Goal: Task Accomplishment & Management: Complete application form

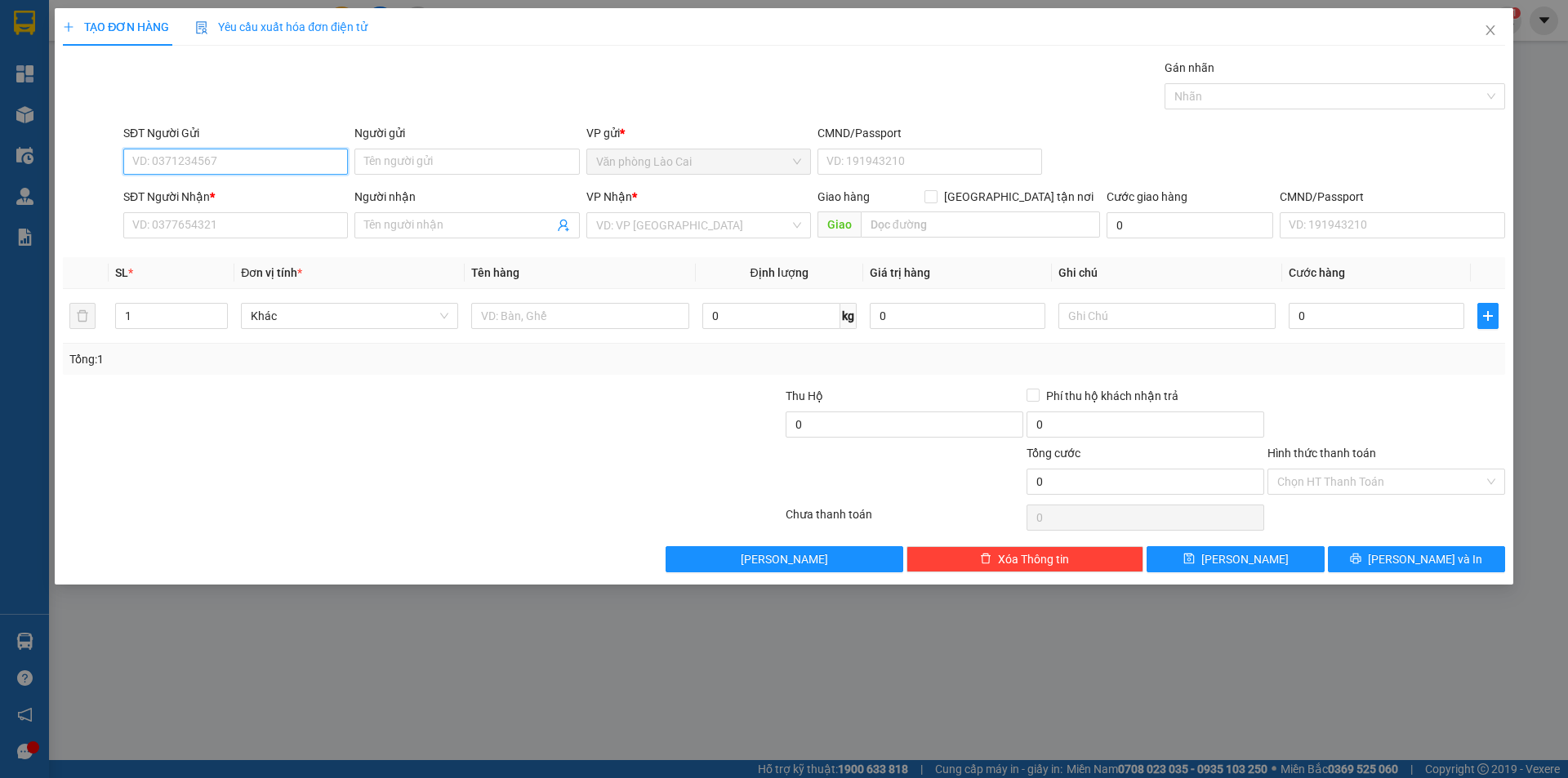
click at [189, 161] on input "SĐT Người Gửi" at bounding box center [236, 161] width 225 height 26
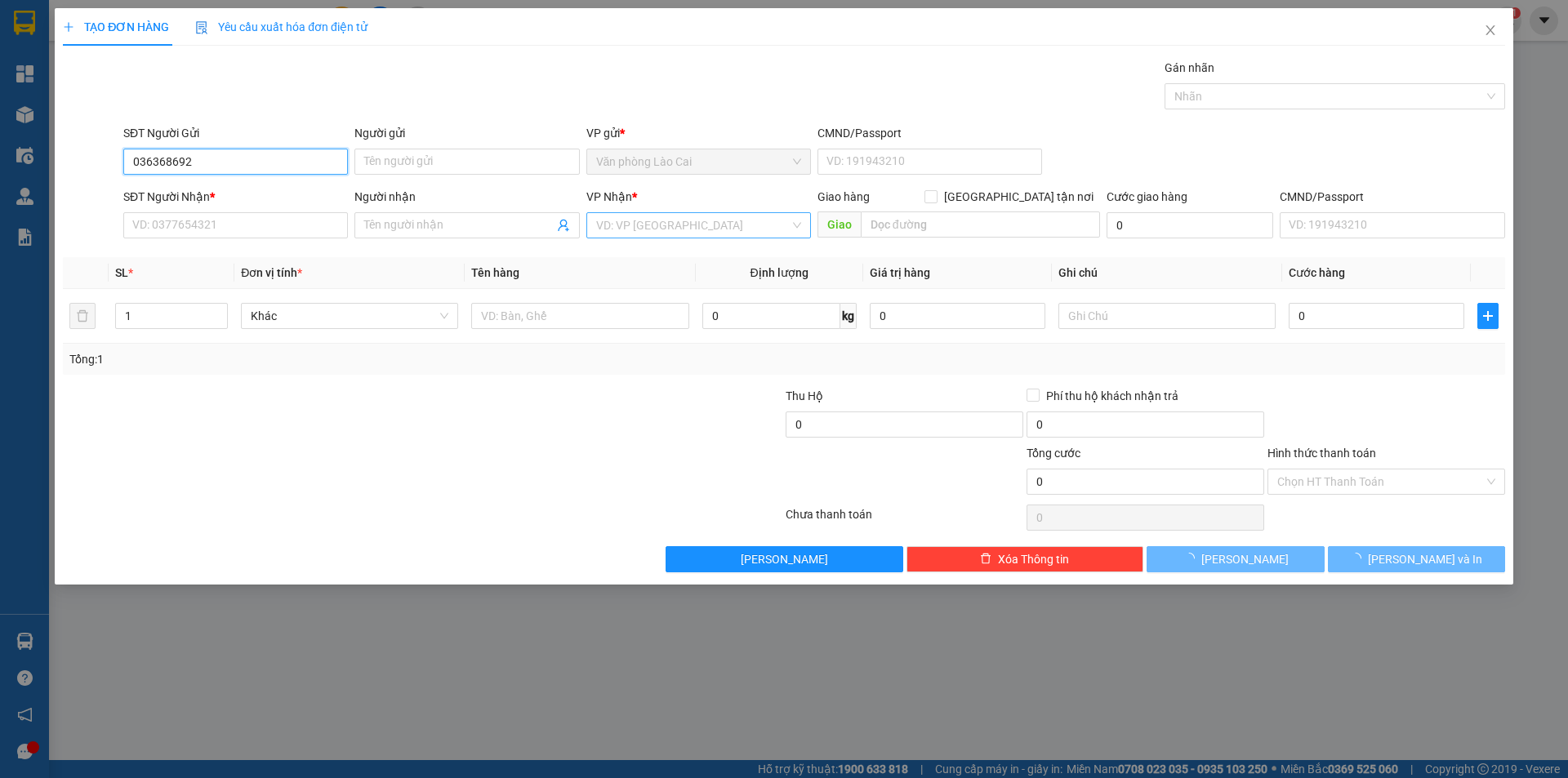
type input "0363686928"
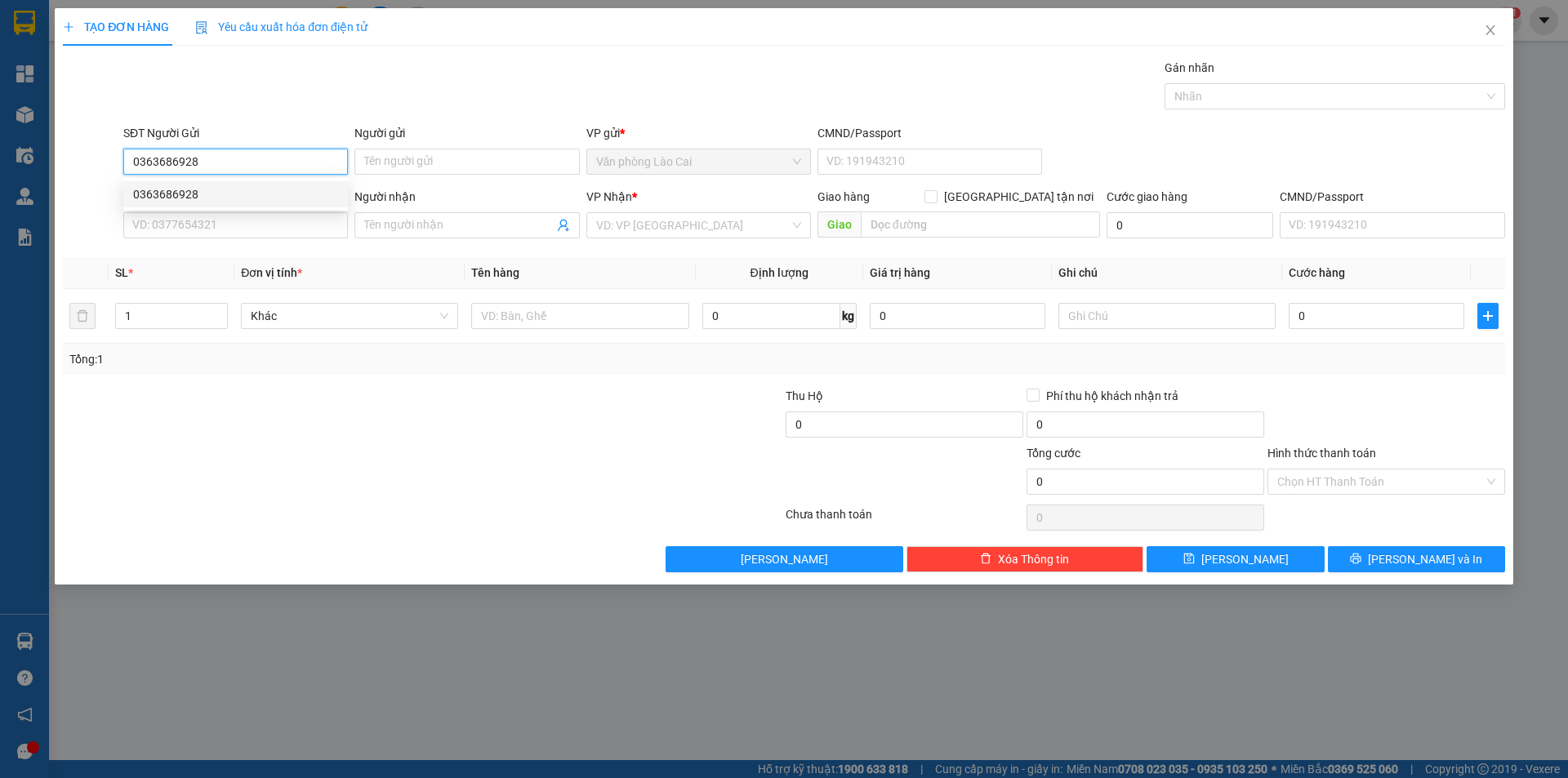
click at [225, 189] on div "0363686928" at bounding box center [236, 194] width 205 height 18
type input "0983810463"
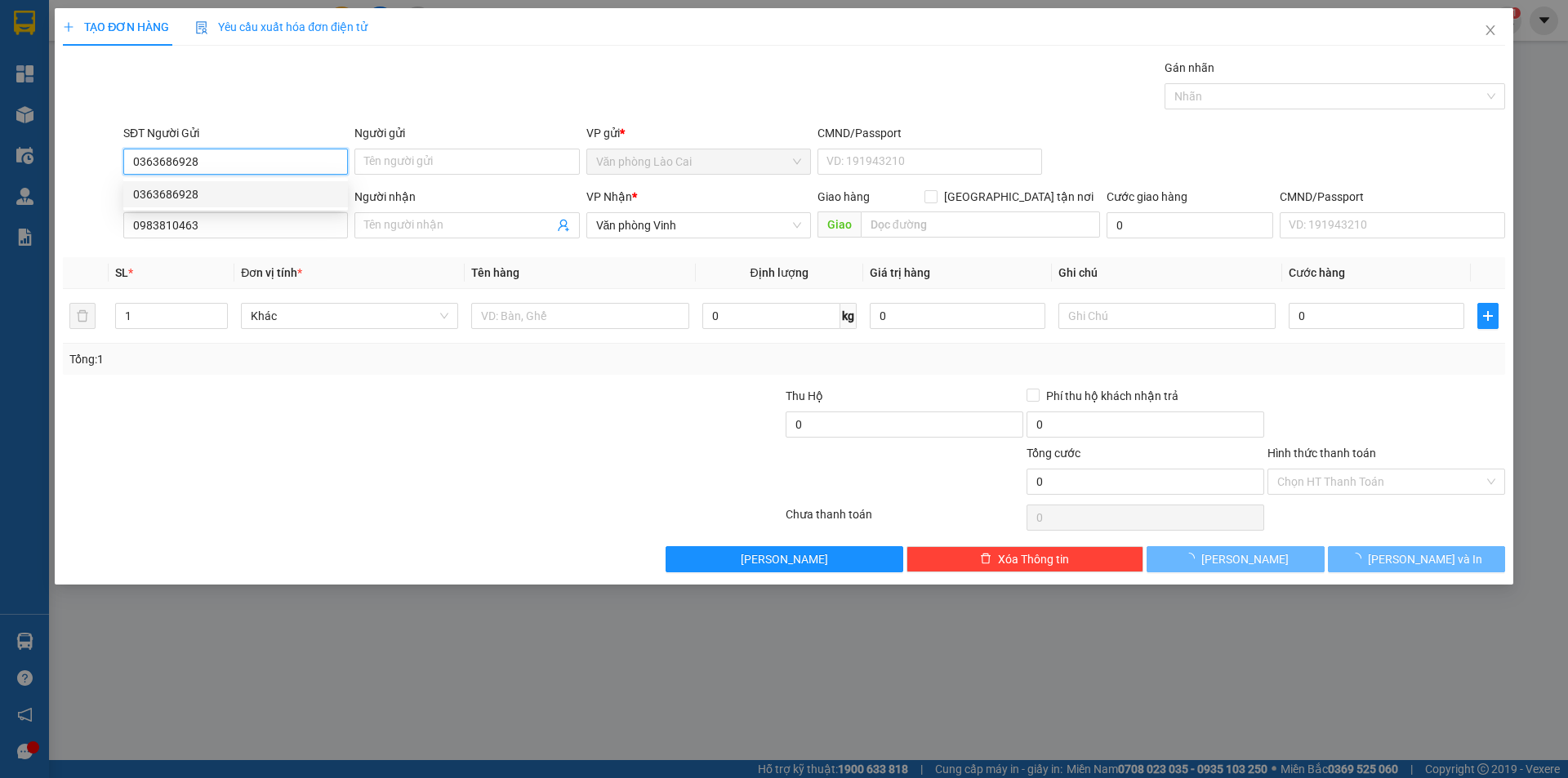
type input "120.000"
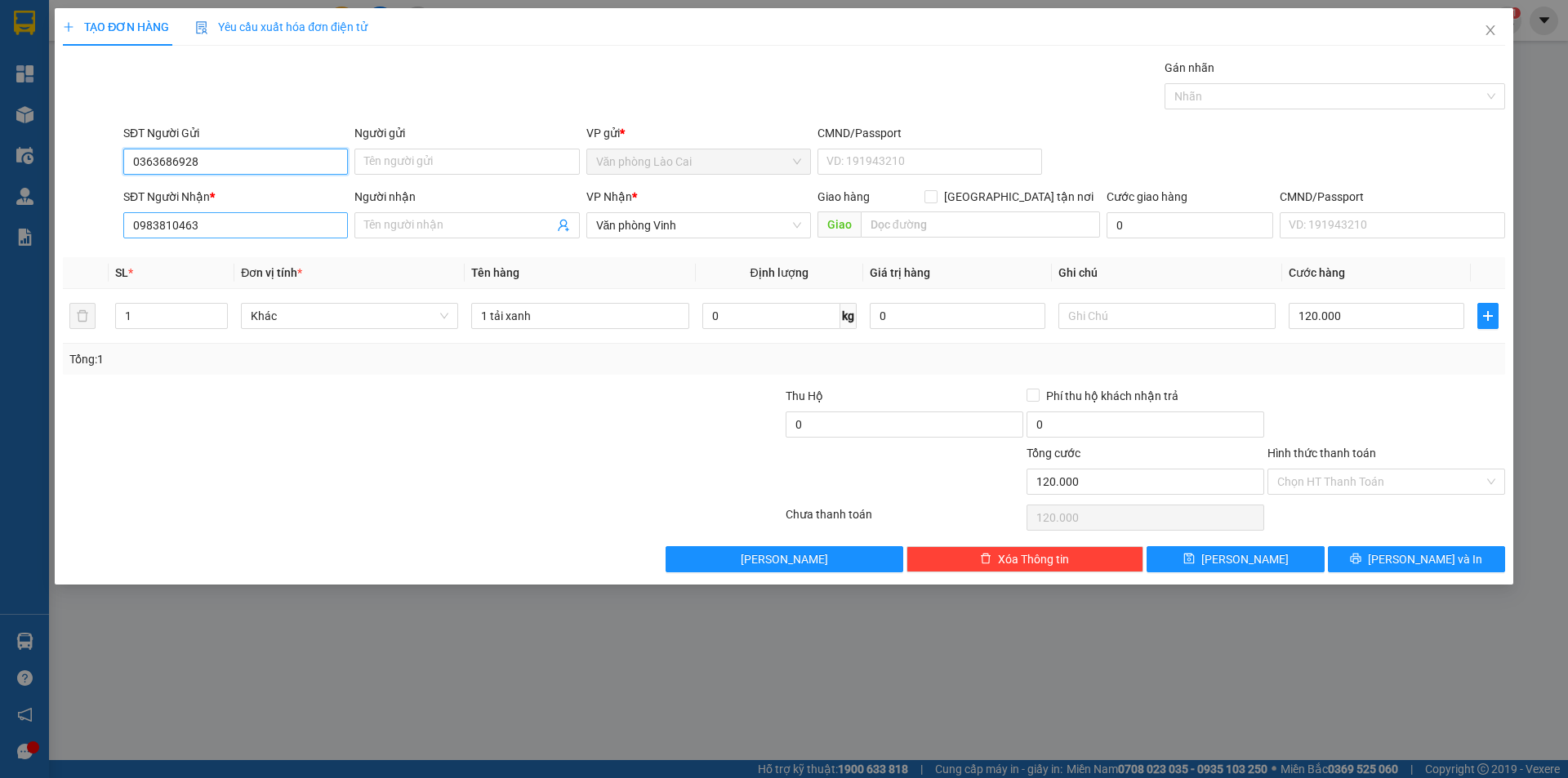
type input "0363686928"
drag, startPoint x: 214, startPoint y: 229, endPoint x: 7, endPoint y: 206, distance: 208.3
click at [7, 206] on div "TẠO ĐƠN HÀNG Yêu cầu xuất hóa đơn điện tử Transit Pickup Surcharge Ids Transit …" at bounding box center [784, 389] width 1568 height 778
click at [190, 259] on div "0356023013" at bounding box center [236, 258] width 205 height 18
type input "0356023013"
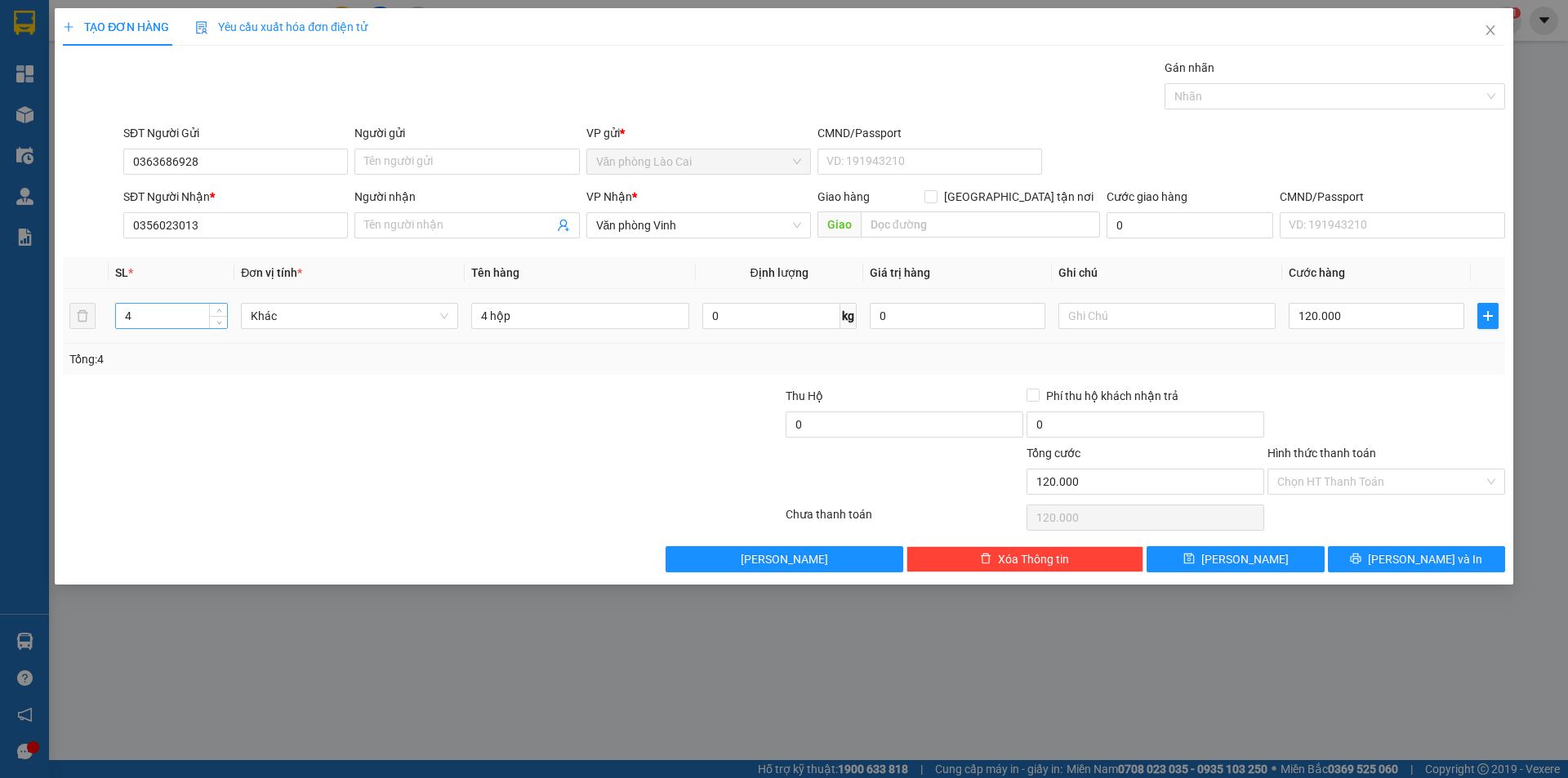
click at [151, 320] on input "4" at bounding box center [171, 315] width 111 height 25
type input "1"
click at [559, 320] on input "4 hộp" at bounding box center [580, 315] width 217 height 26
type input "4"
type input "1 kiện tải xanh đồ gia dụng"
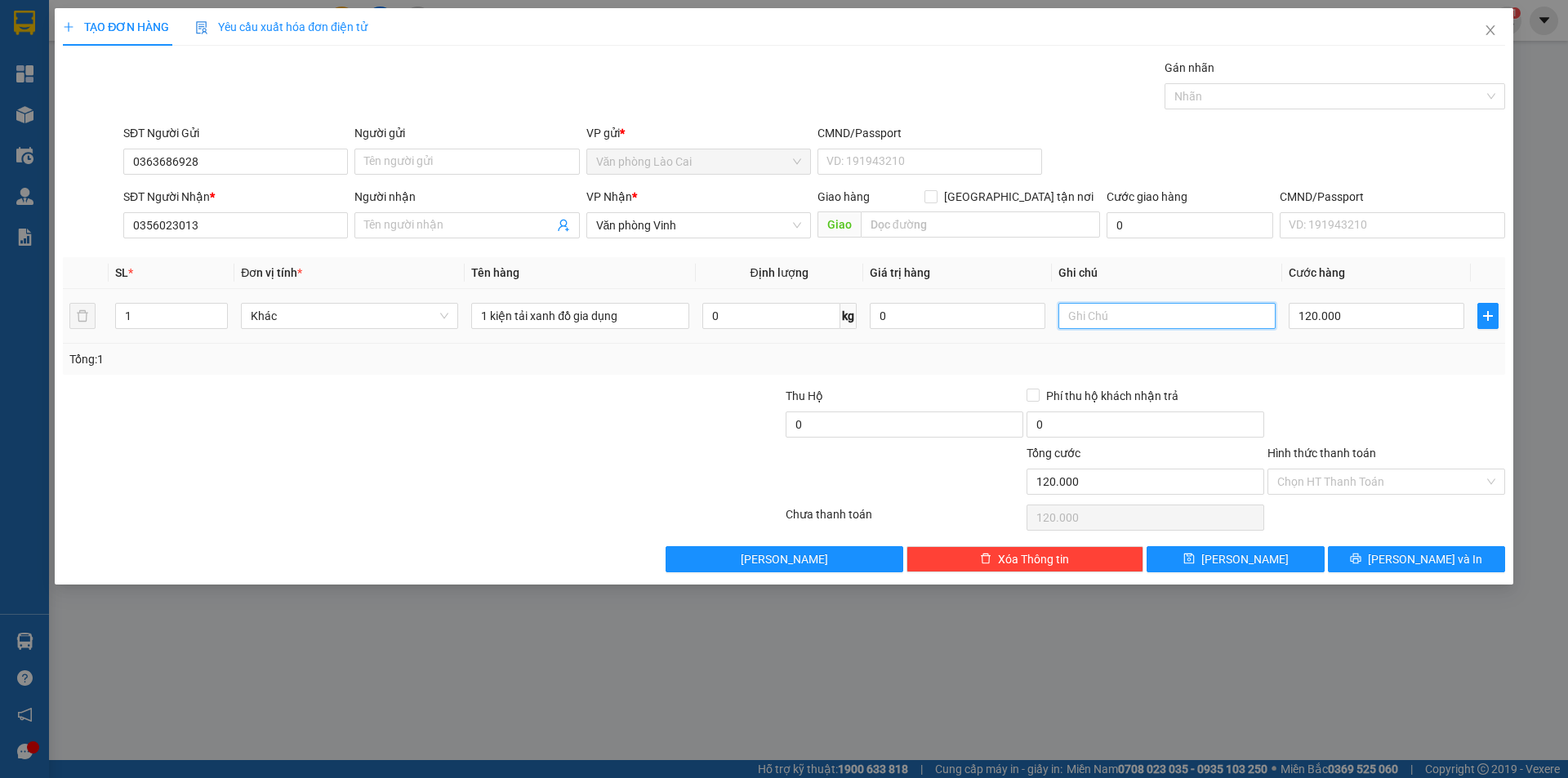
click at [1094, 323] on input "text" at bounding box center [1167, 315] width 217 height 26
type input "vỡ k chịu"
click at [1355, 312] on input "120.000" at bounding box center [1376, 315] width 176 height 26
type input "0"
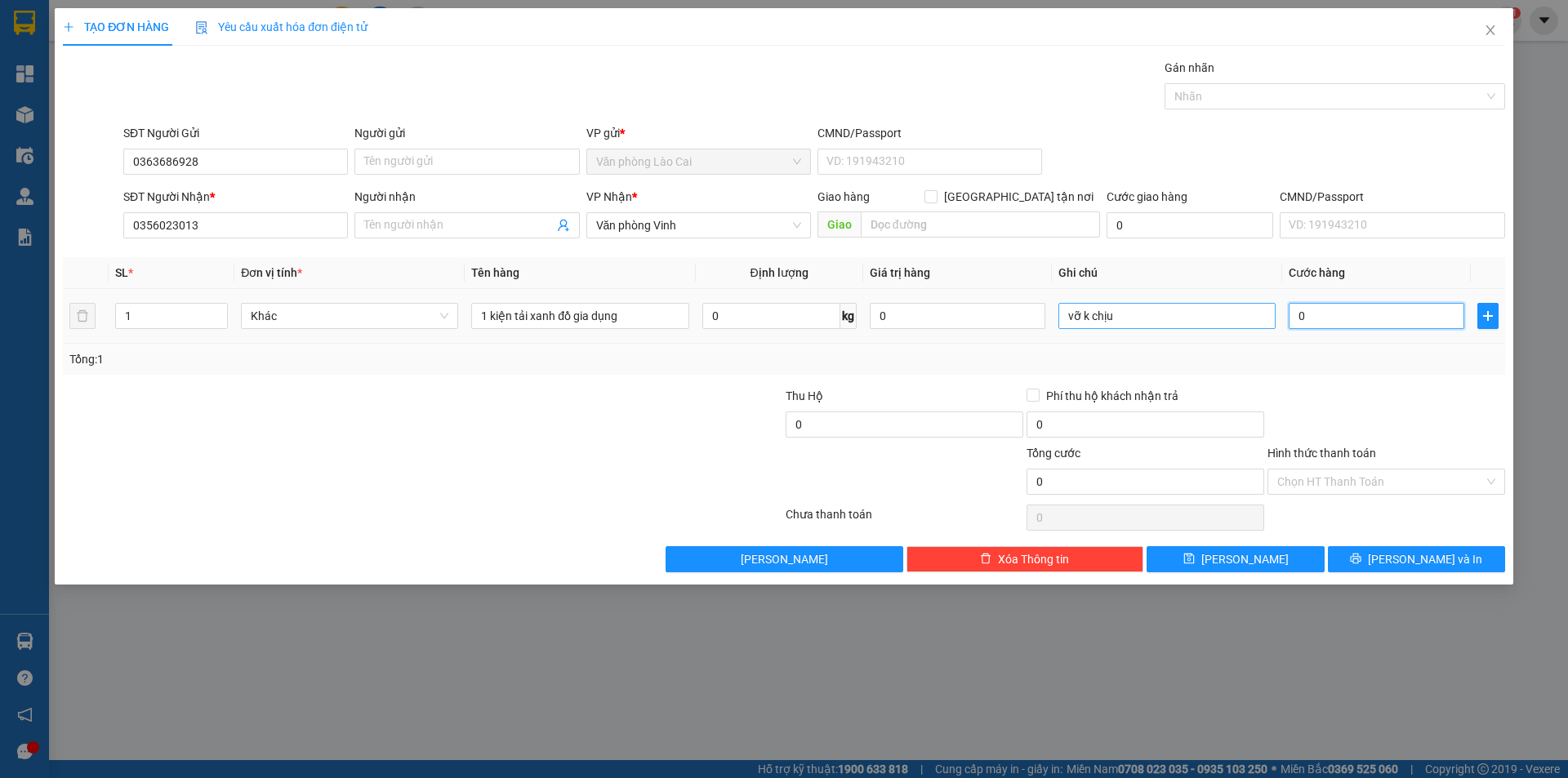
drag, startPoint x: 1355, startPoint y: 312, endPoint x: 1260, endPoint y: 319, distance: 95.3
click at [1260, 319] on tr "1 Khác 1 kiện tải xanh đồ gia dụng 0 kg 0 vỡ k chịu 0" at bounding box center [783, 315] width 1442 height 54
type input "7"
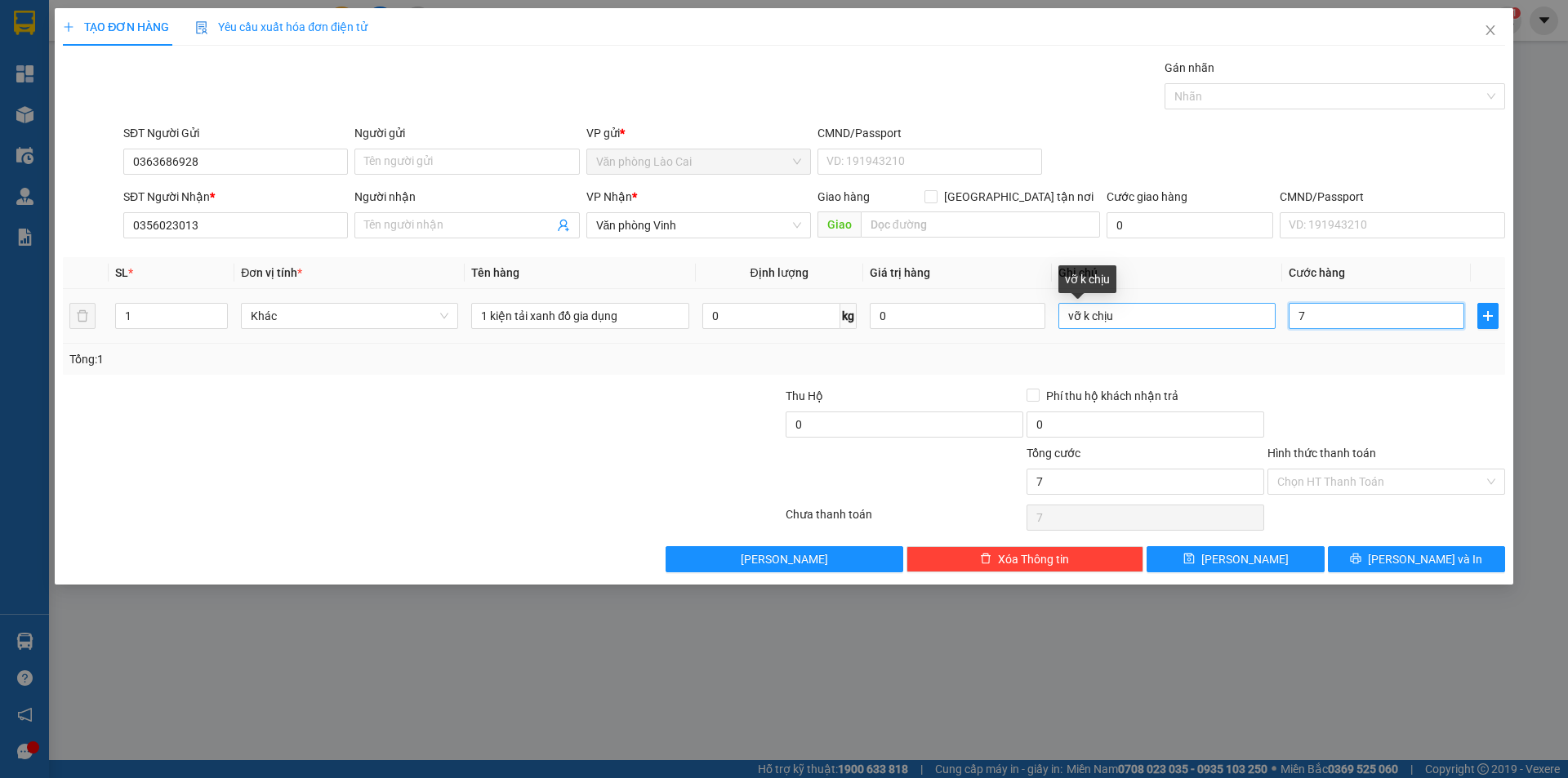
type input "70"
type input "700"
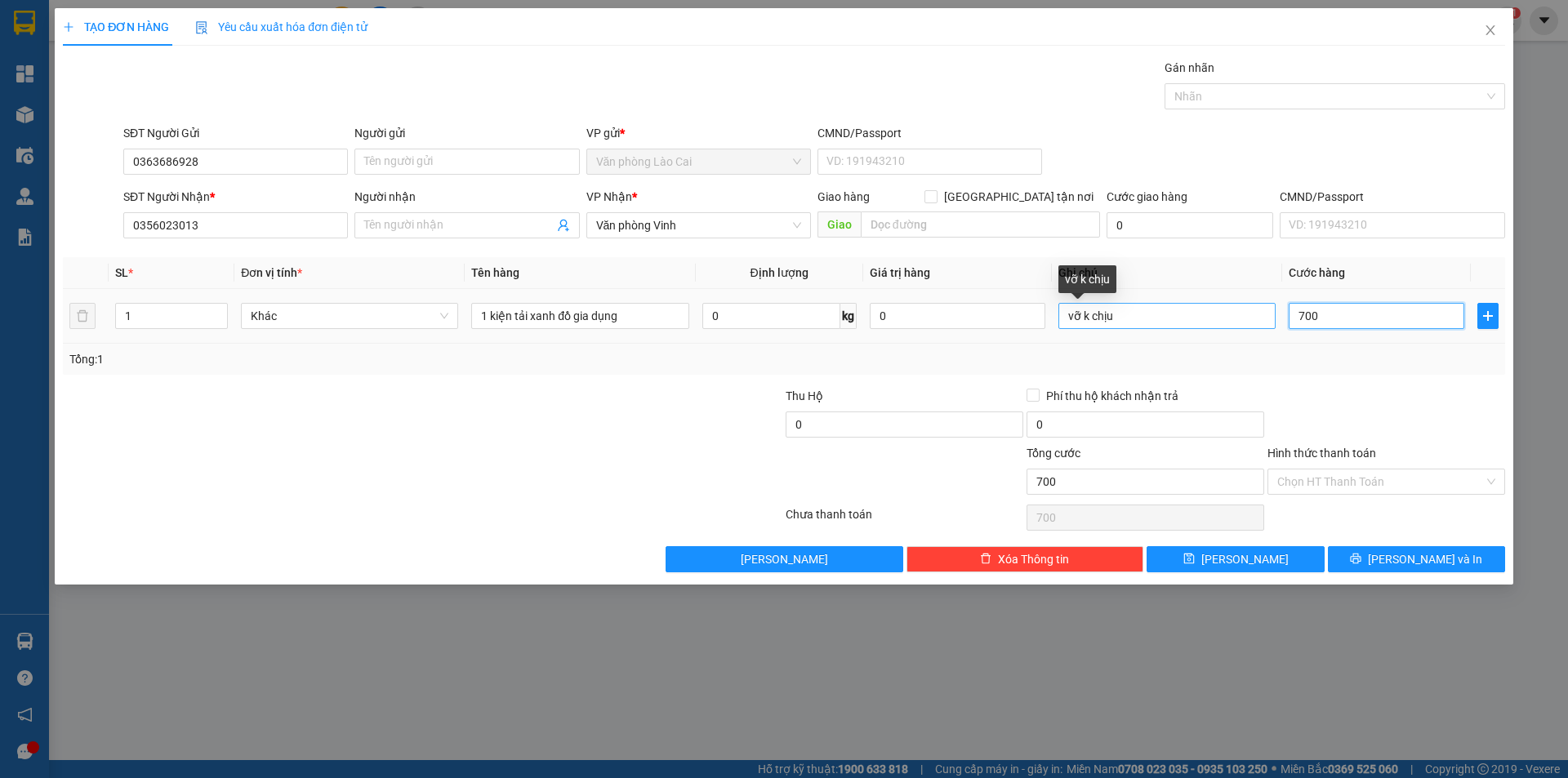
type input "7.000"
type input "70.000"
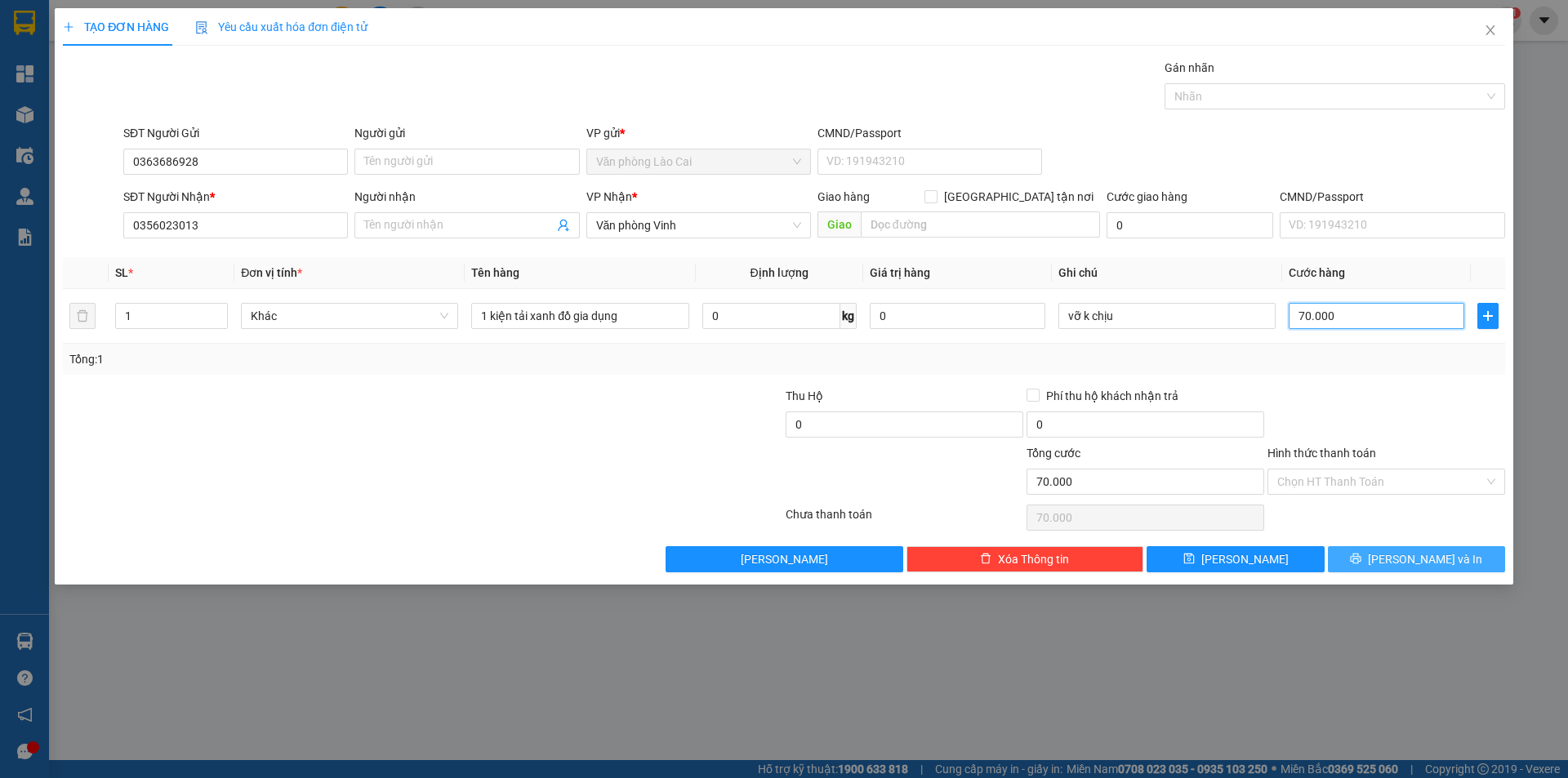
type input "70.000"
click at [1412, 555] on span "[PERSON_NAME] và In" at bounding box center [1424, 559] width 114 height 18
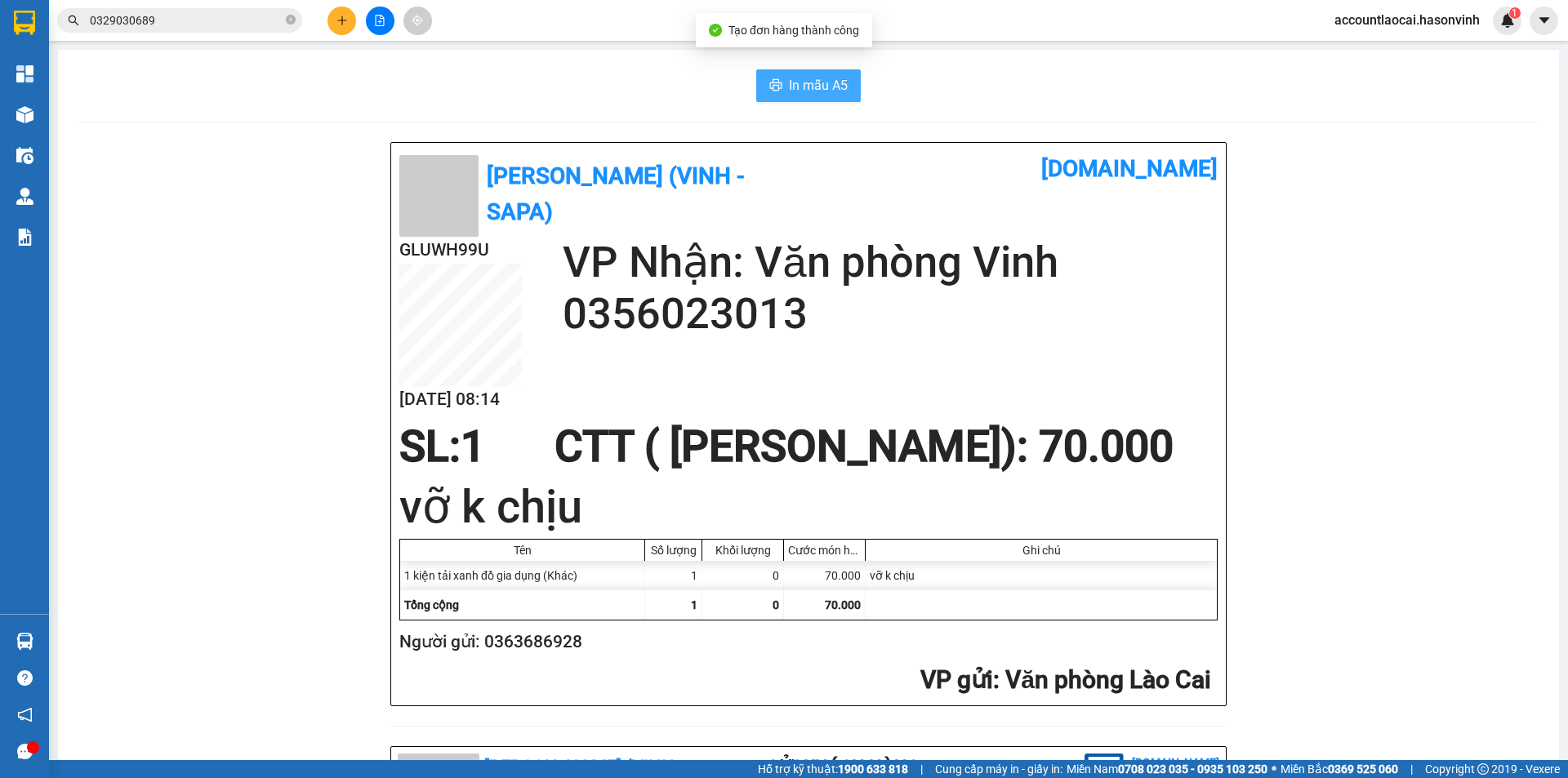
click at [791, 86] on span "In mẫu A5" at bounding box center [818, 86] width 59 height 20
click at [380, 23] on icon "file-add" at bounding box center [379, 20] width 11 height 11
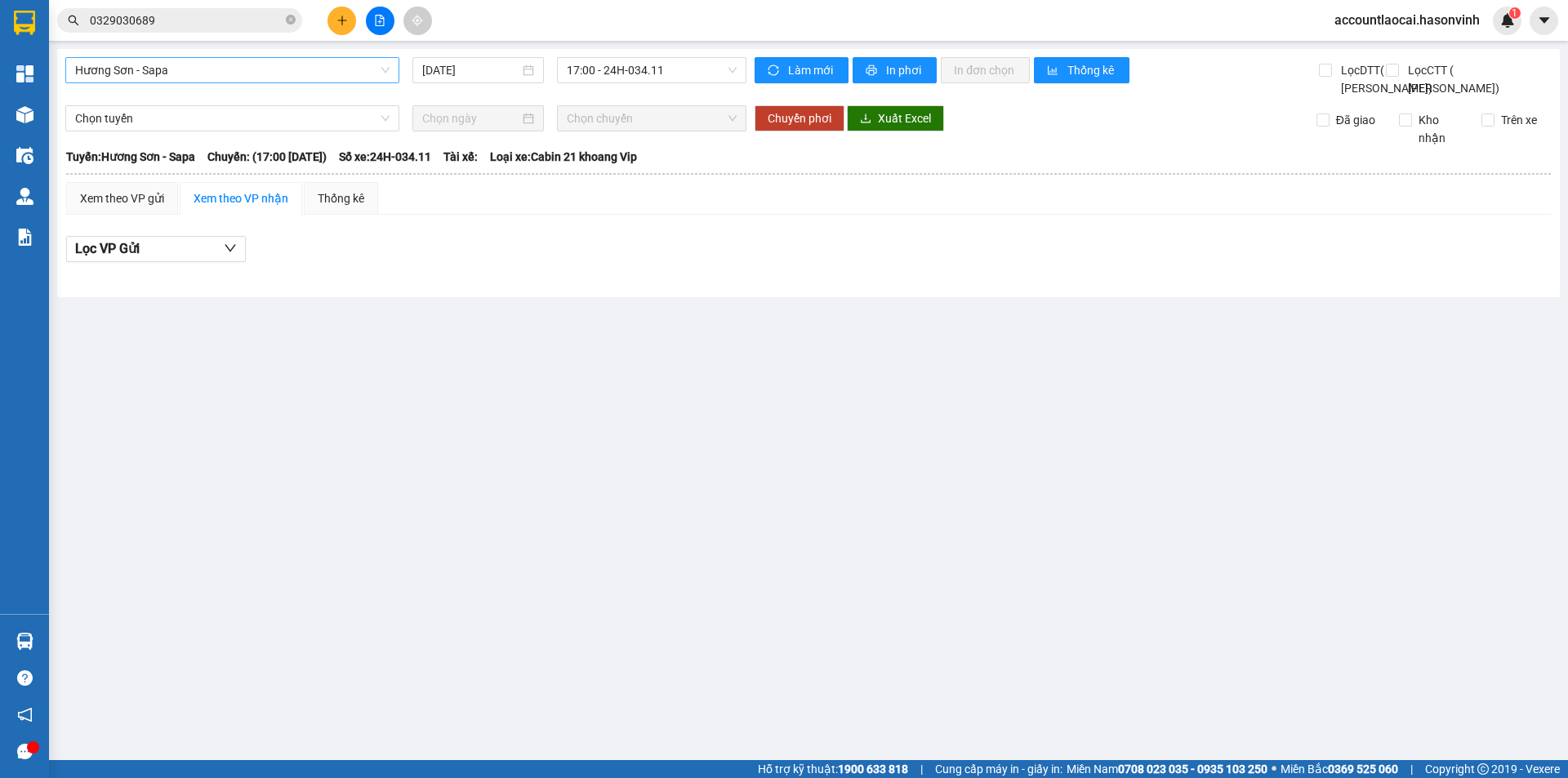
click at [302, 72] on span "Hương Sơn - Sapa" at bounding box center [233, 70] width 315 height 25
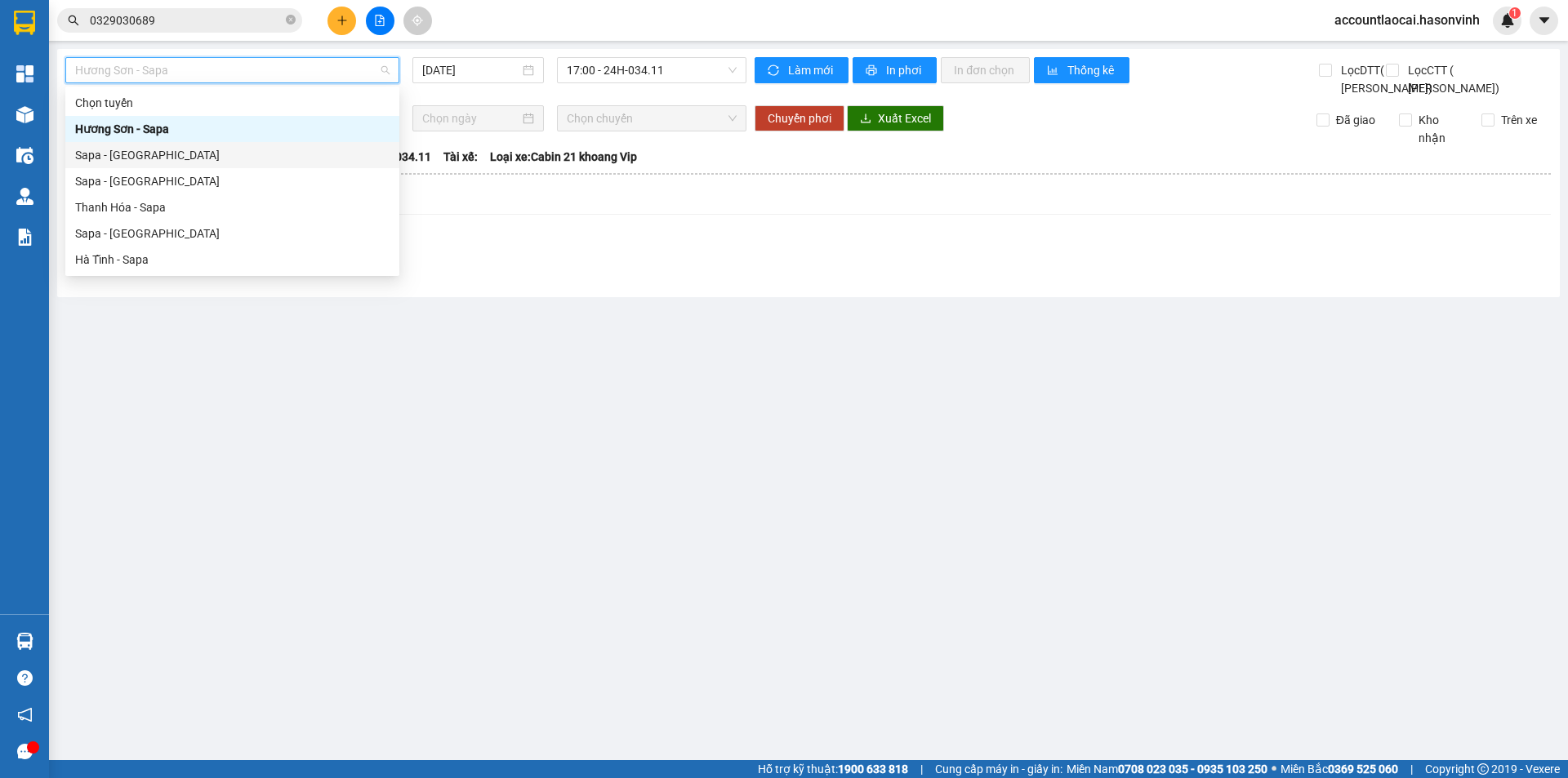
click at [133, 155] on div "Sapa - [GEOGRAPHIC_DATA]" at bounding box center [233, 155] width 315 height 18
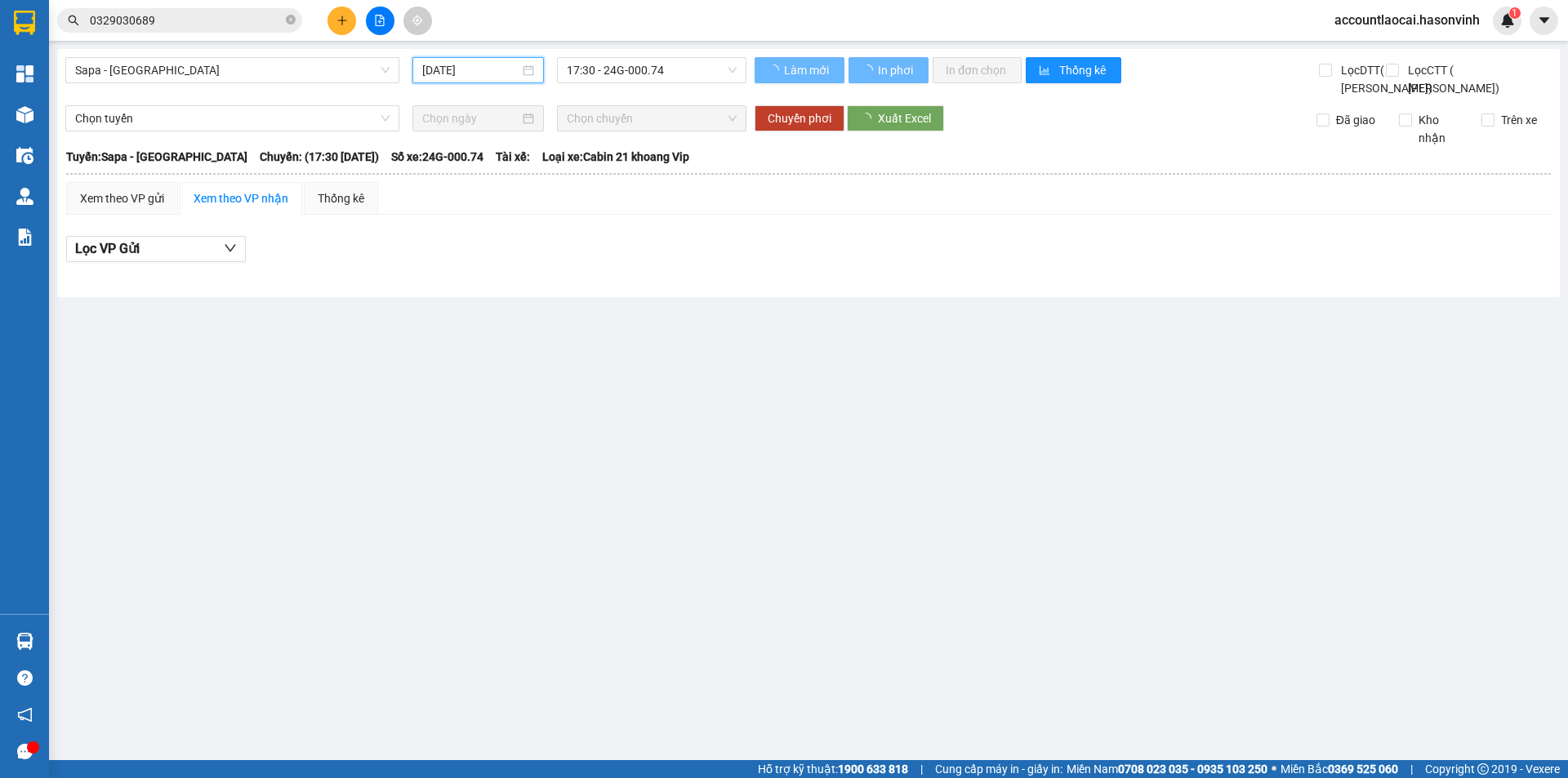
click at [442, 67] on input "[DATE]" at bounding box center [471, 71] width 98 height 18
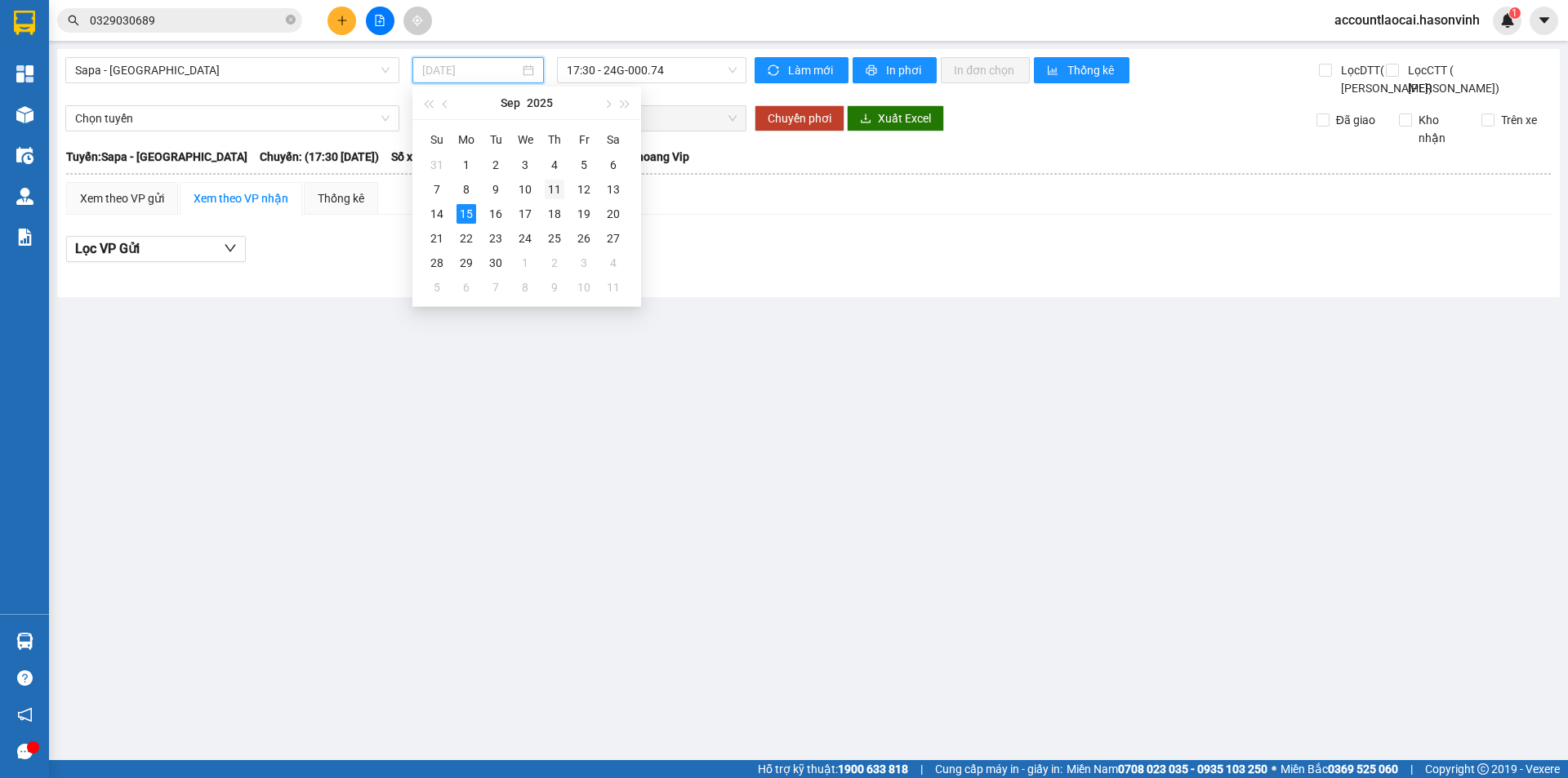
click at [555, 188] on div "11" at bounding box center [554, 189] width 19 height 19
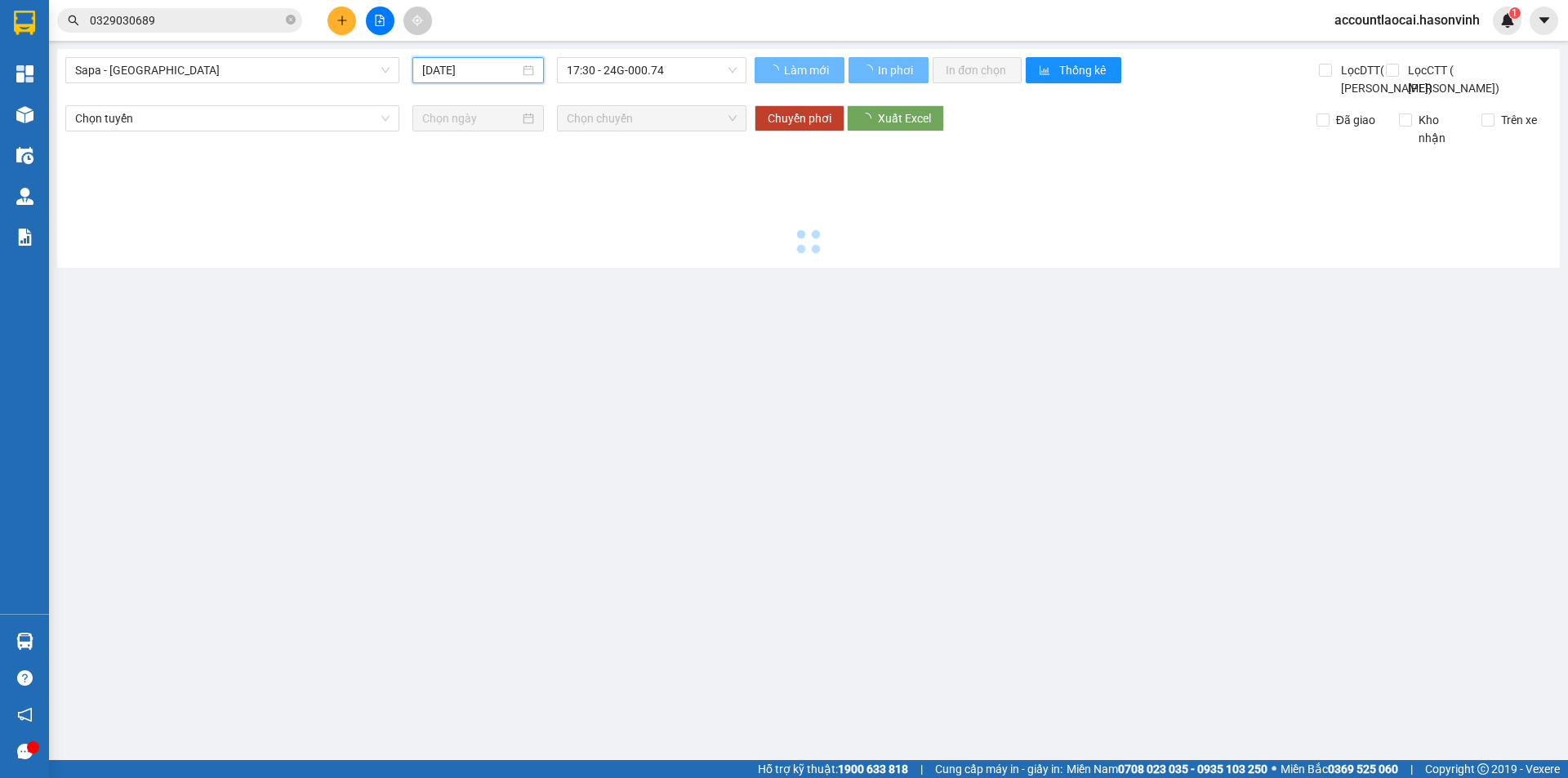
type input "[DATE]"
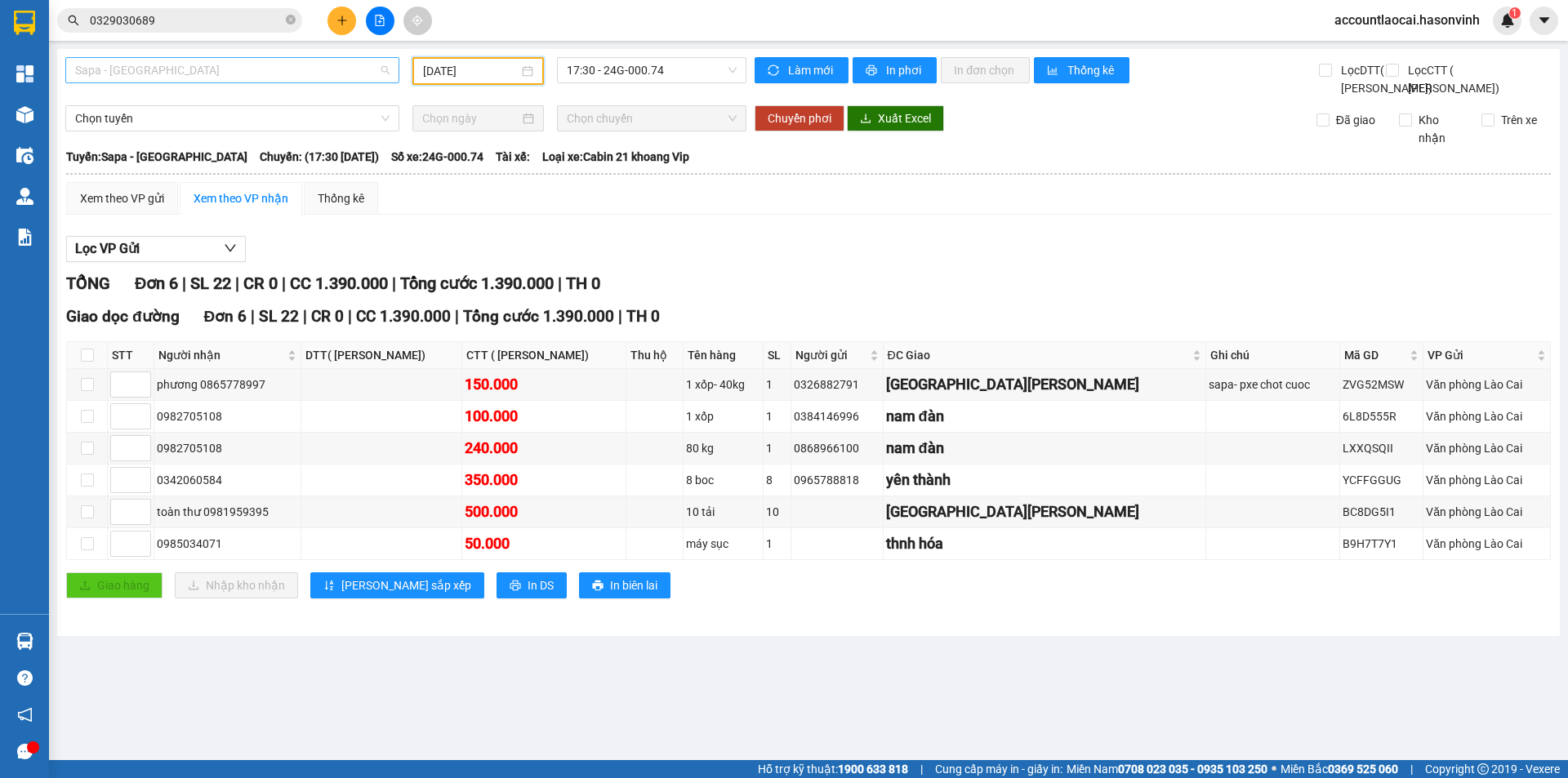
click at [228, 73] on span "Sapa - [GEOGRAPHIC_DATA]" at bounding box center [233, 70] width 315 height 25
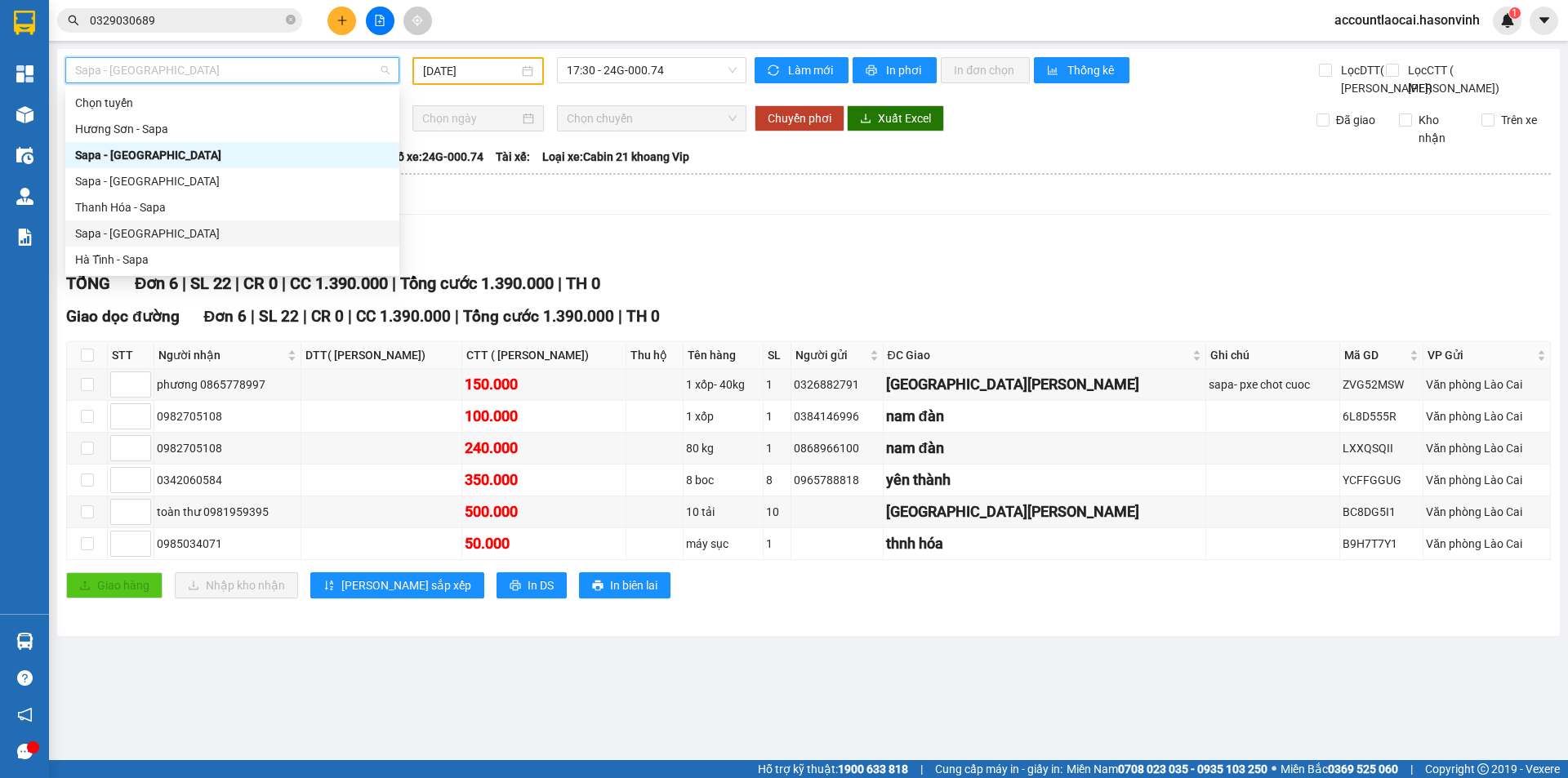
click at [121, 233] on div "Sapa - [GEOGRAPHIC_DATA]" at bounding box center [233, 234] width 315 height 18
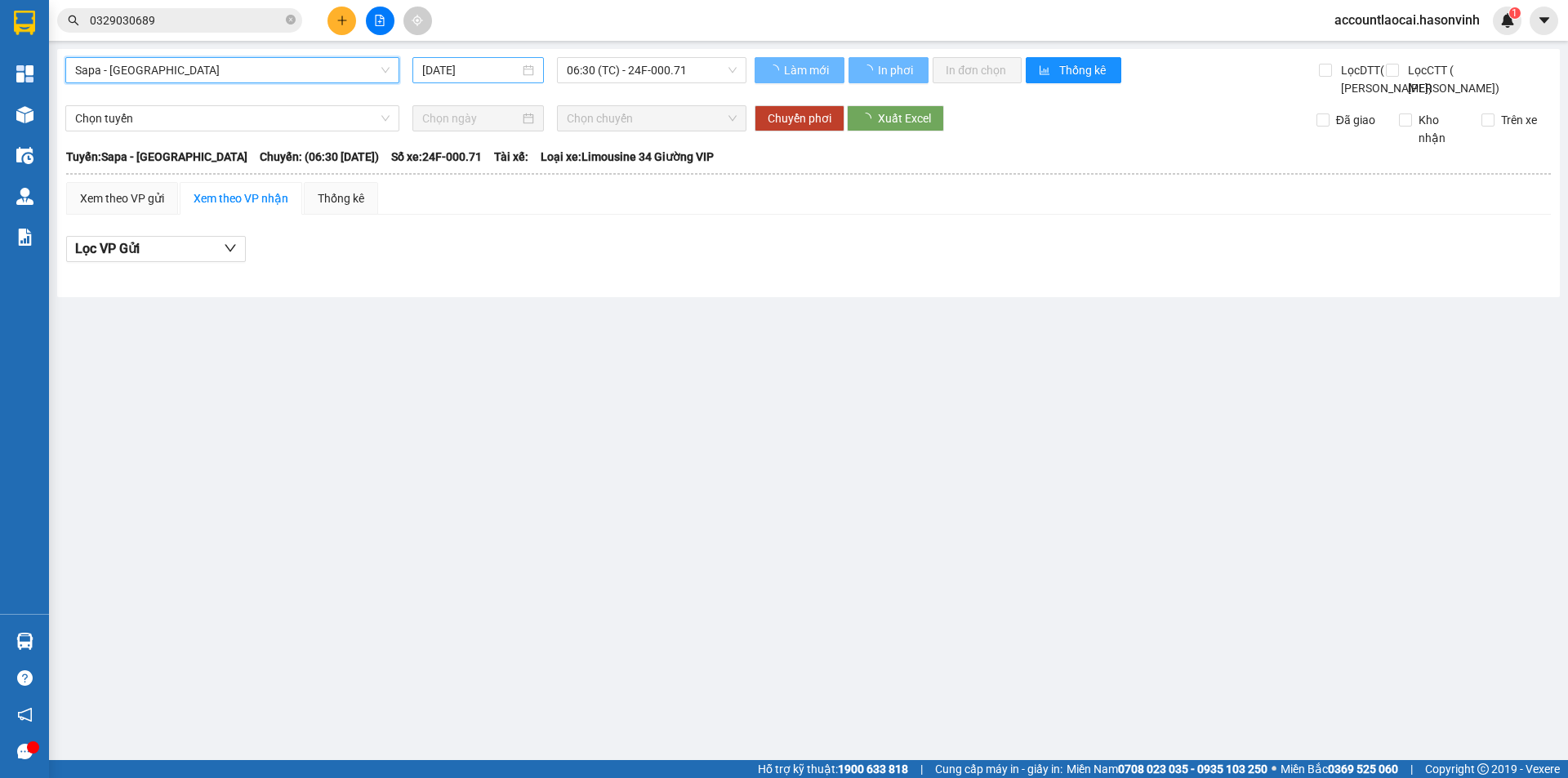
click at [489, 69] on input "[DATE]" at bounding box center [471, 71] width 98 height 18
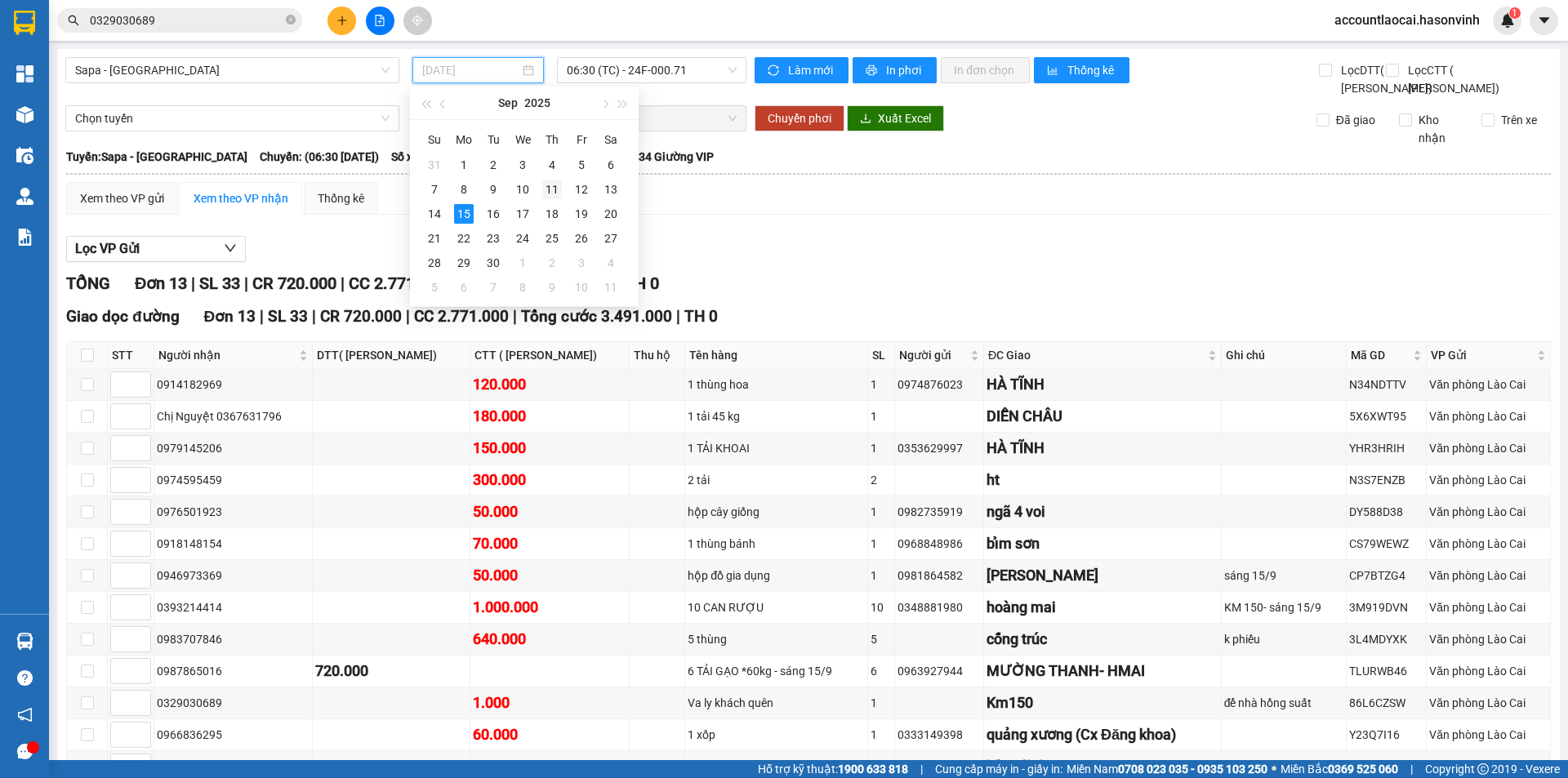
click at [554, 189] on div "11" at bounding box center [551, 189] width 19 height 19
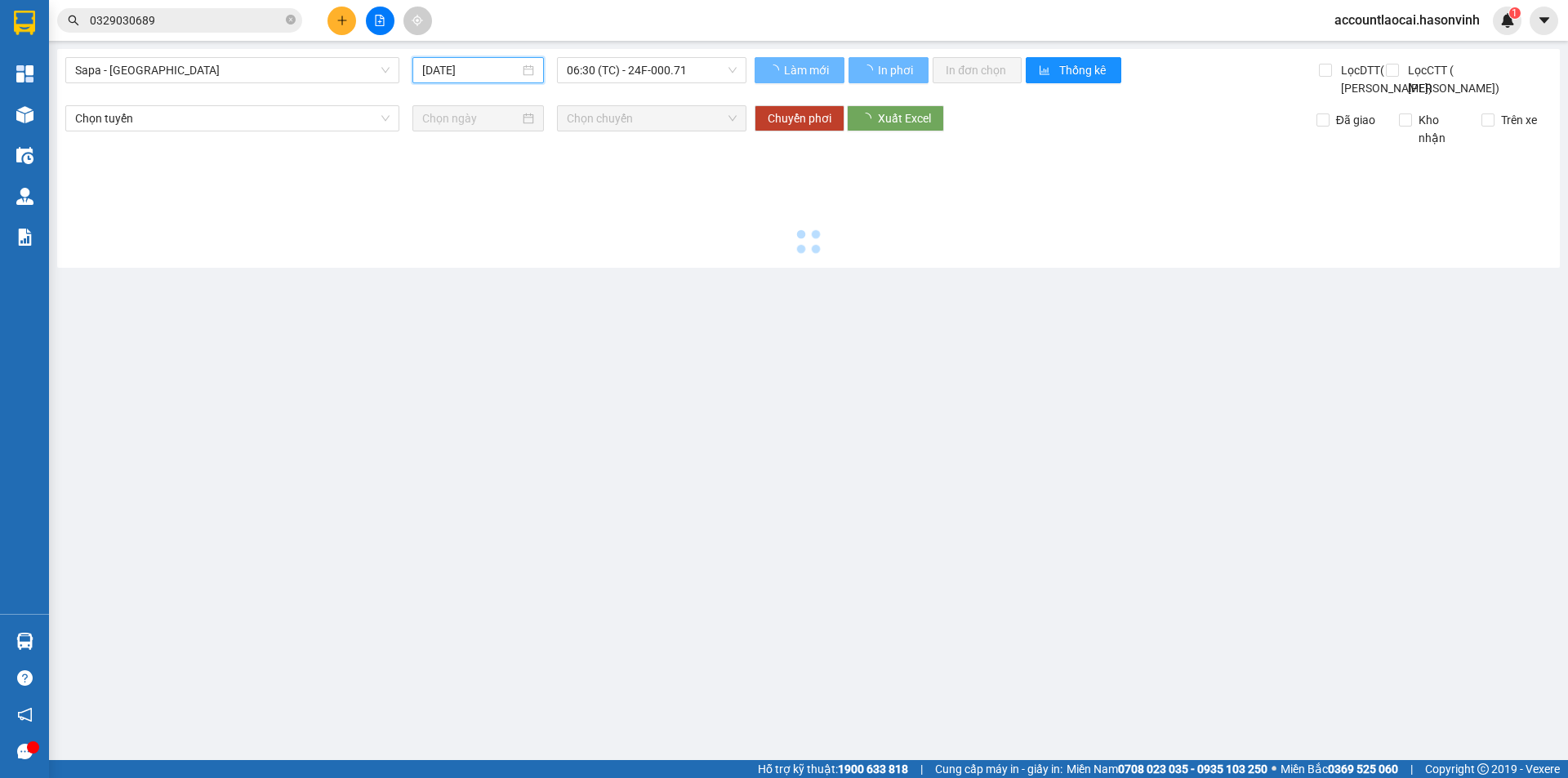
type input "[DATE]"
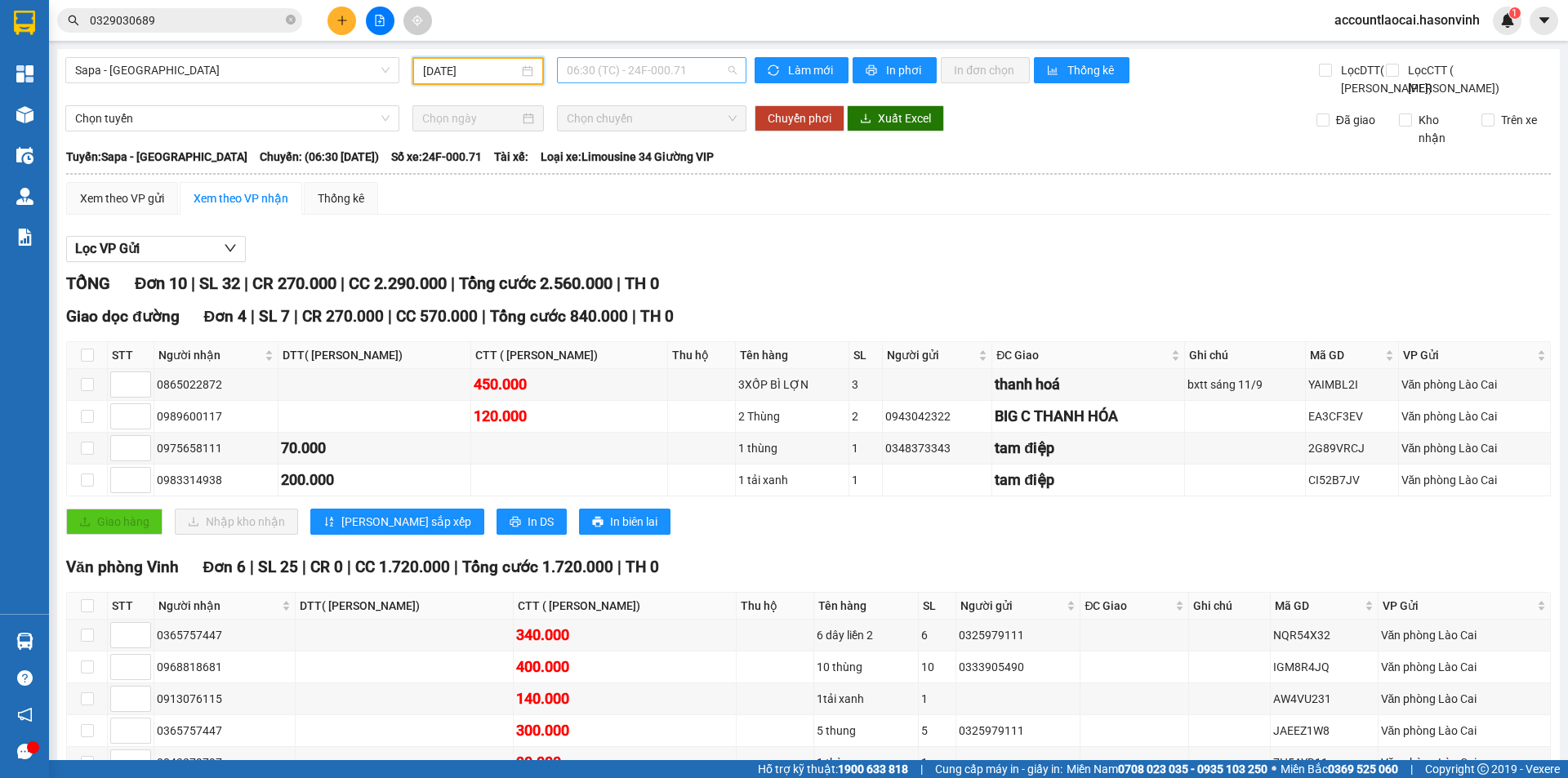
click at [685, 72] on span "06:30 (TC) - 24F-000.71" at bounding box center [651, 70] width 170 height 25
click at [663, 175] on div "17:00 (TC) - 24B-005.26" at bounding box center [626, 181] width 127 height 18
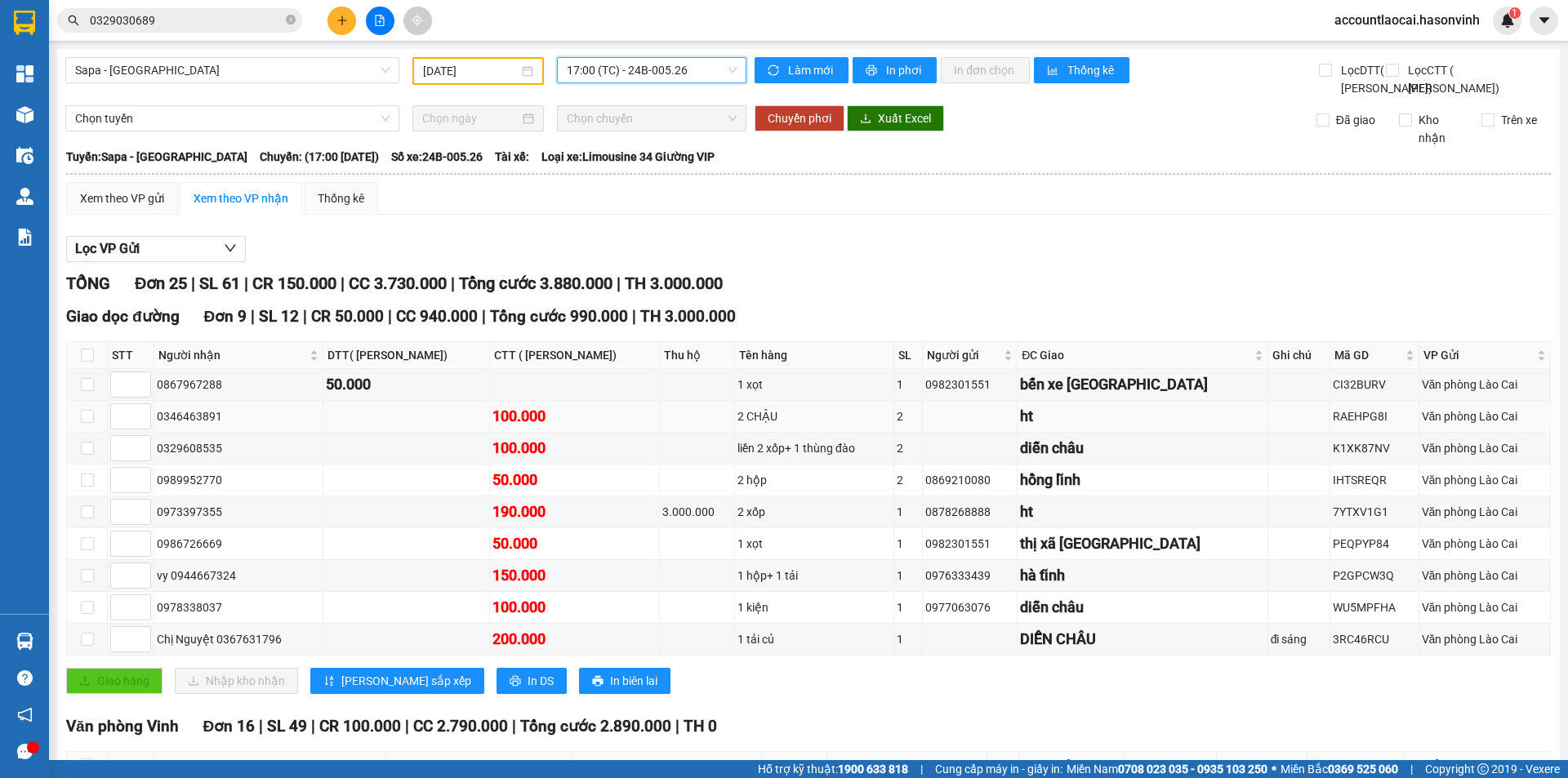
scroll to position [489, 0]
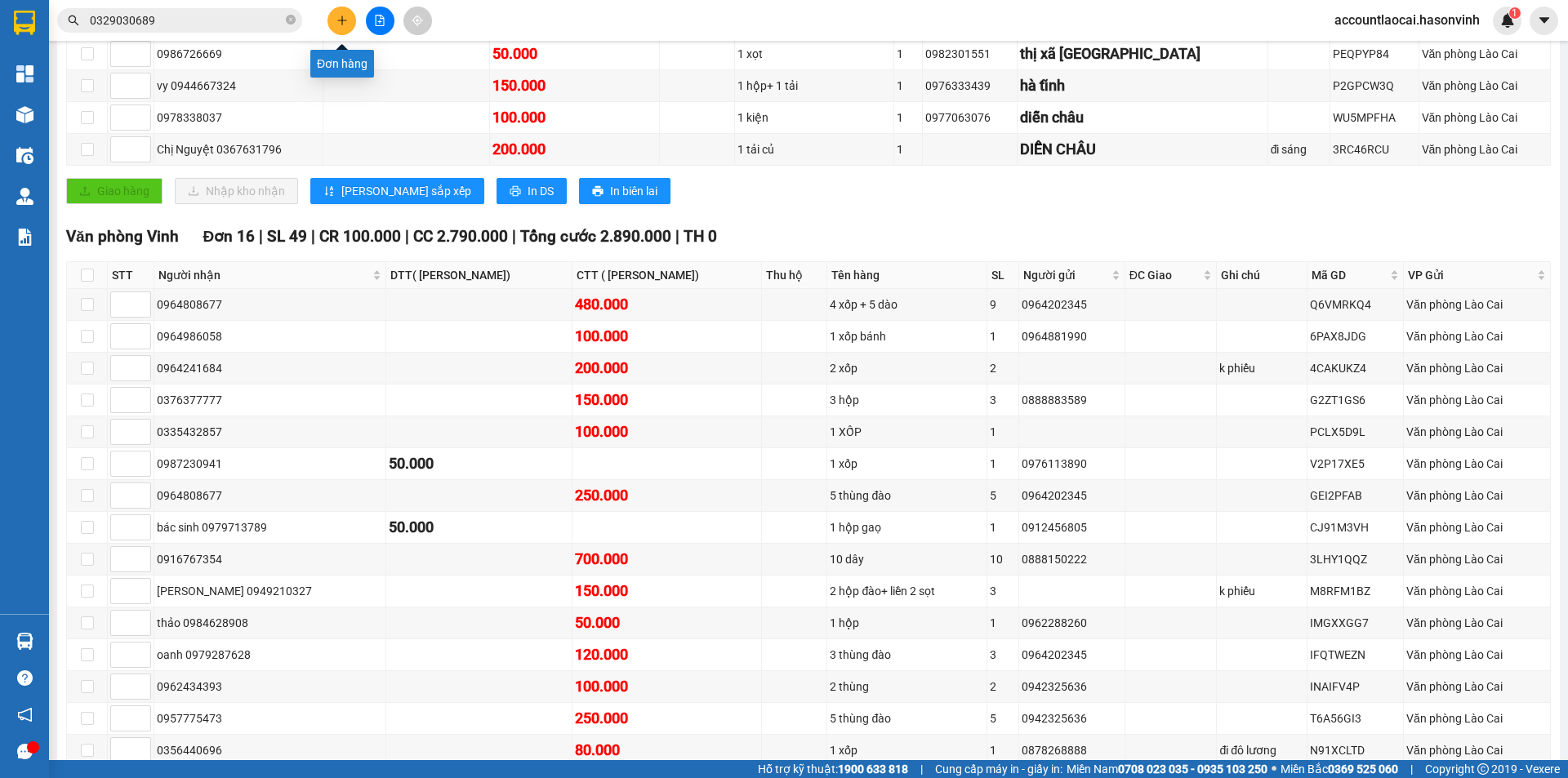
click at [340, 21] on icon "plus" at bounding box center [342, 20] width 11 height 11
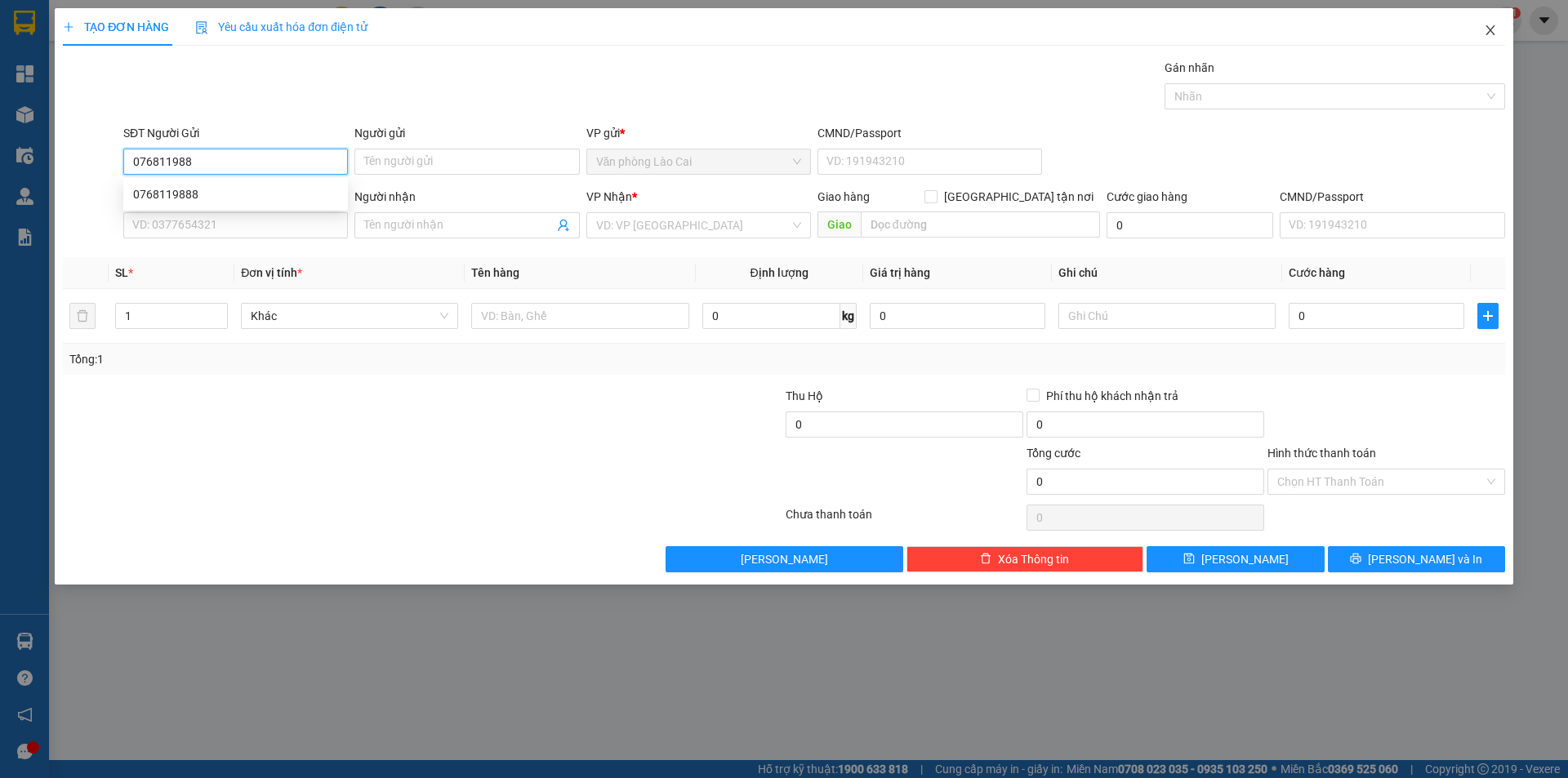
type input "0768119888"
click at [225, 194] on div "0768119888" at bounding box center [236, 194] width 205 height 18
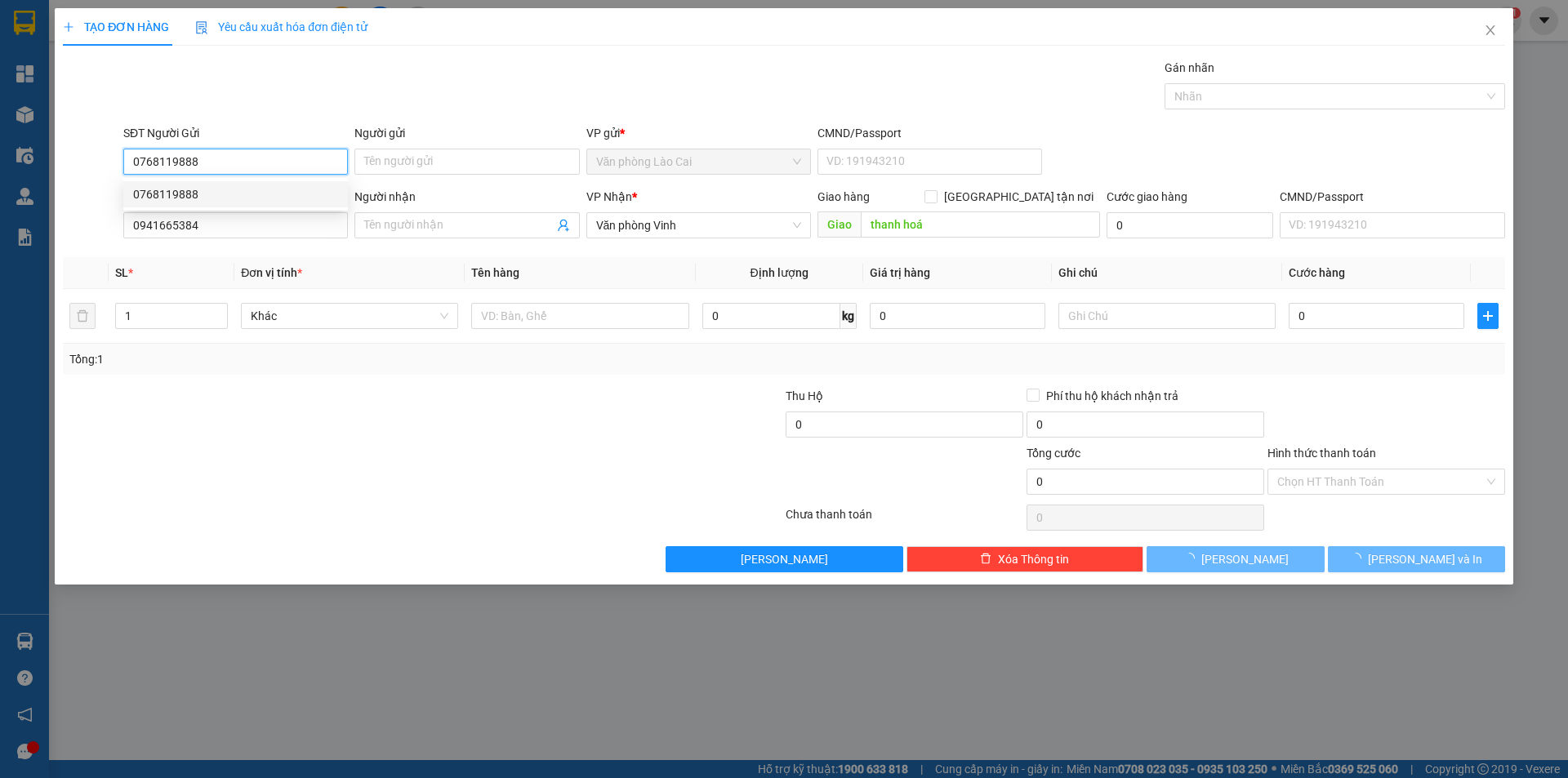
type input "0941665384"
type input "thanh hoá"
type input "150.000"
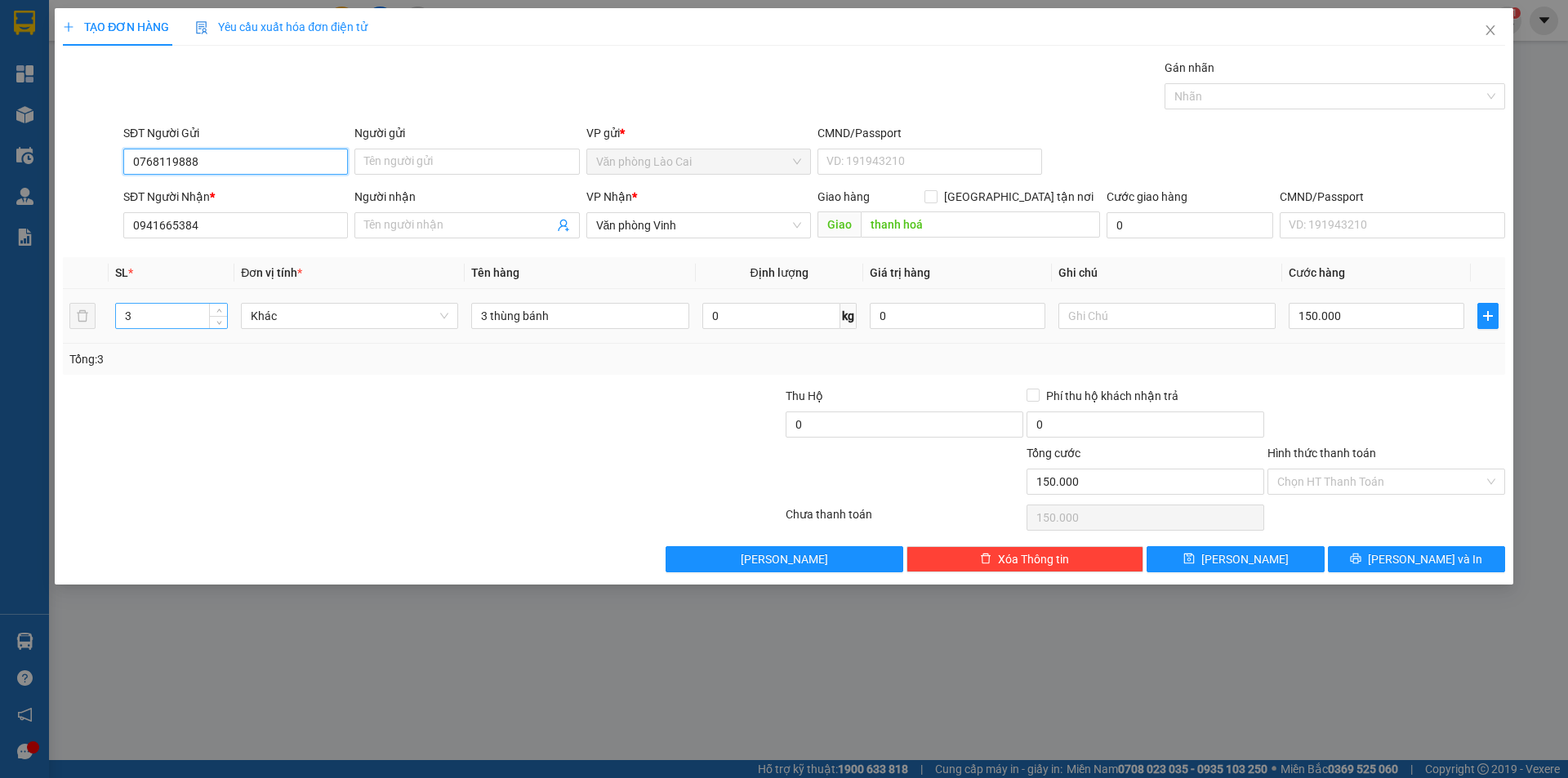
type input "0768119888"
click at [156, 320] on input "3" at bounding box center [171, 315] width 111 height 25
type input "7"
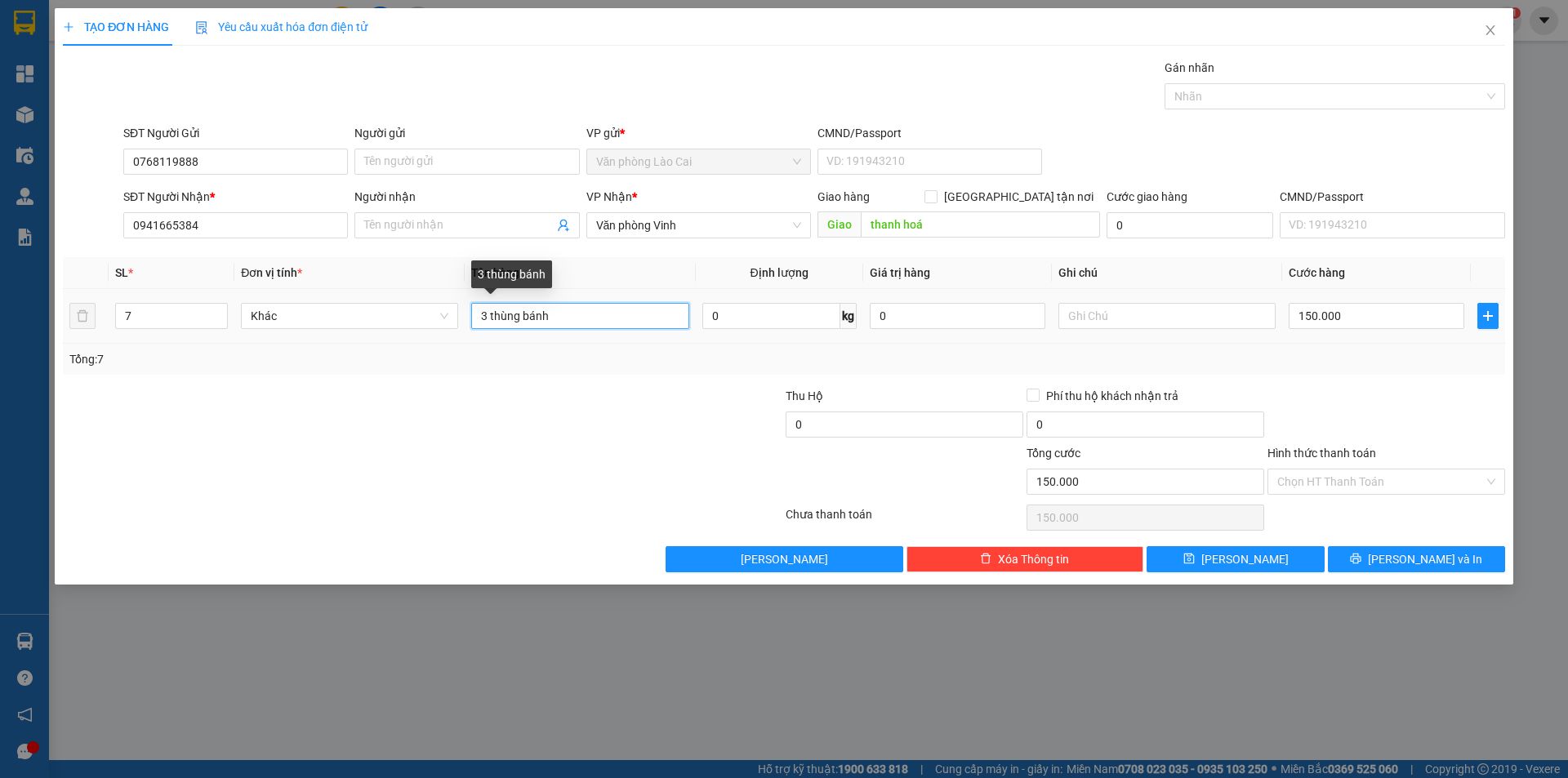
drag, startPoint x: 490, startPoint y: 316, endPoint x: 460, endPoint y: 325, distance: 31.3
click at [460, 325] on tr "7 Khác 3 thùng bánh 0 kg 0 150.000" at bounding box center [783, 315] width 1442 height 54
type input "6 thùng bánh"
click at [138, 319] on input "7" at bounding box center [171, 315] width 111 height 25
type input "6"
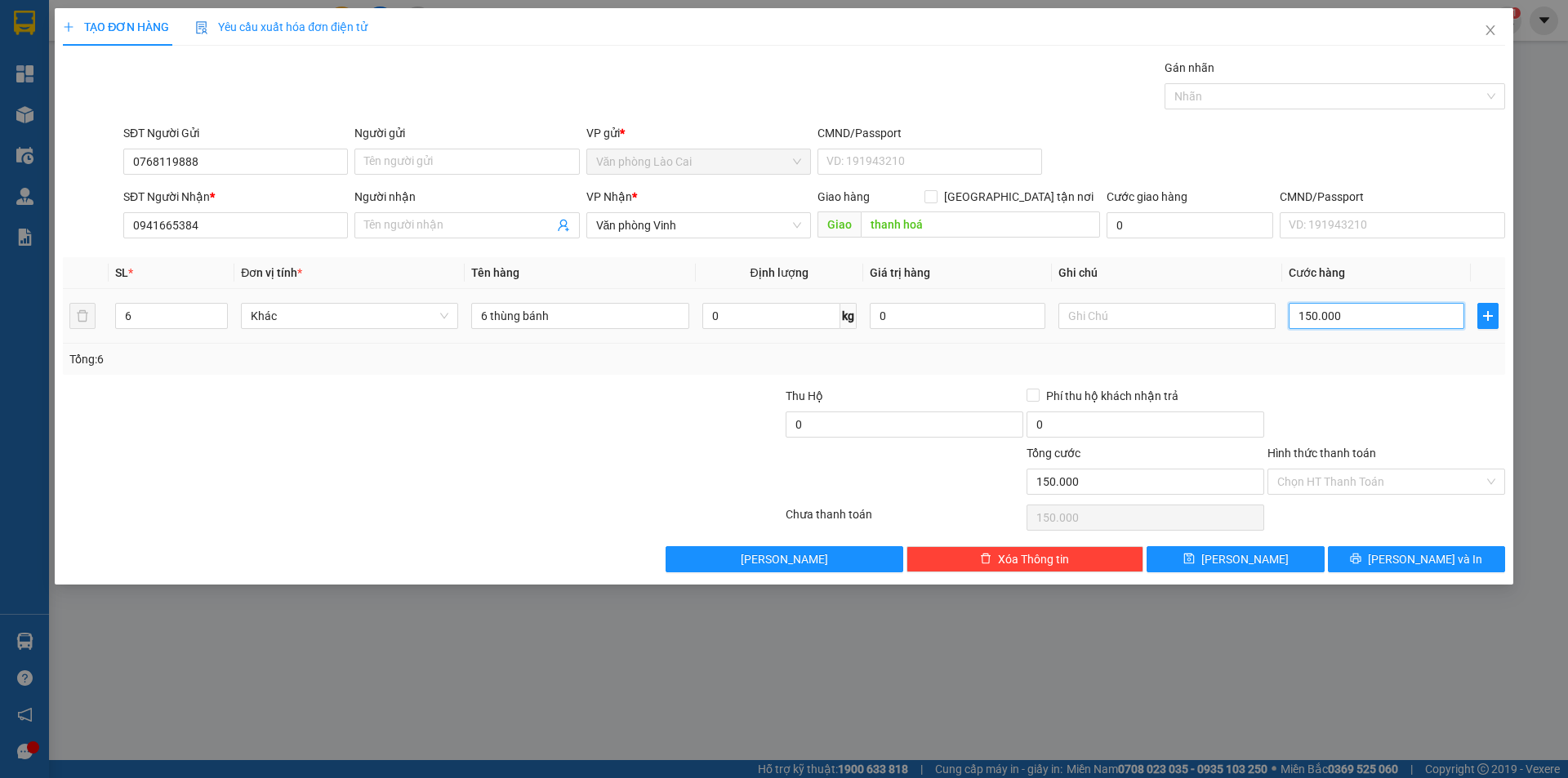
click at [1353, 325] on input "150.000" at bounding box center [1376, 315] width 176 height 26
type input "3"
type input "38"
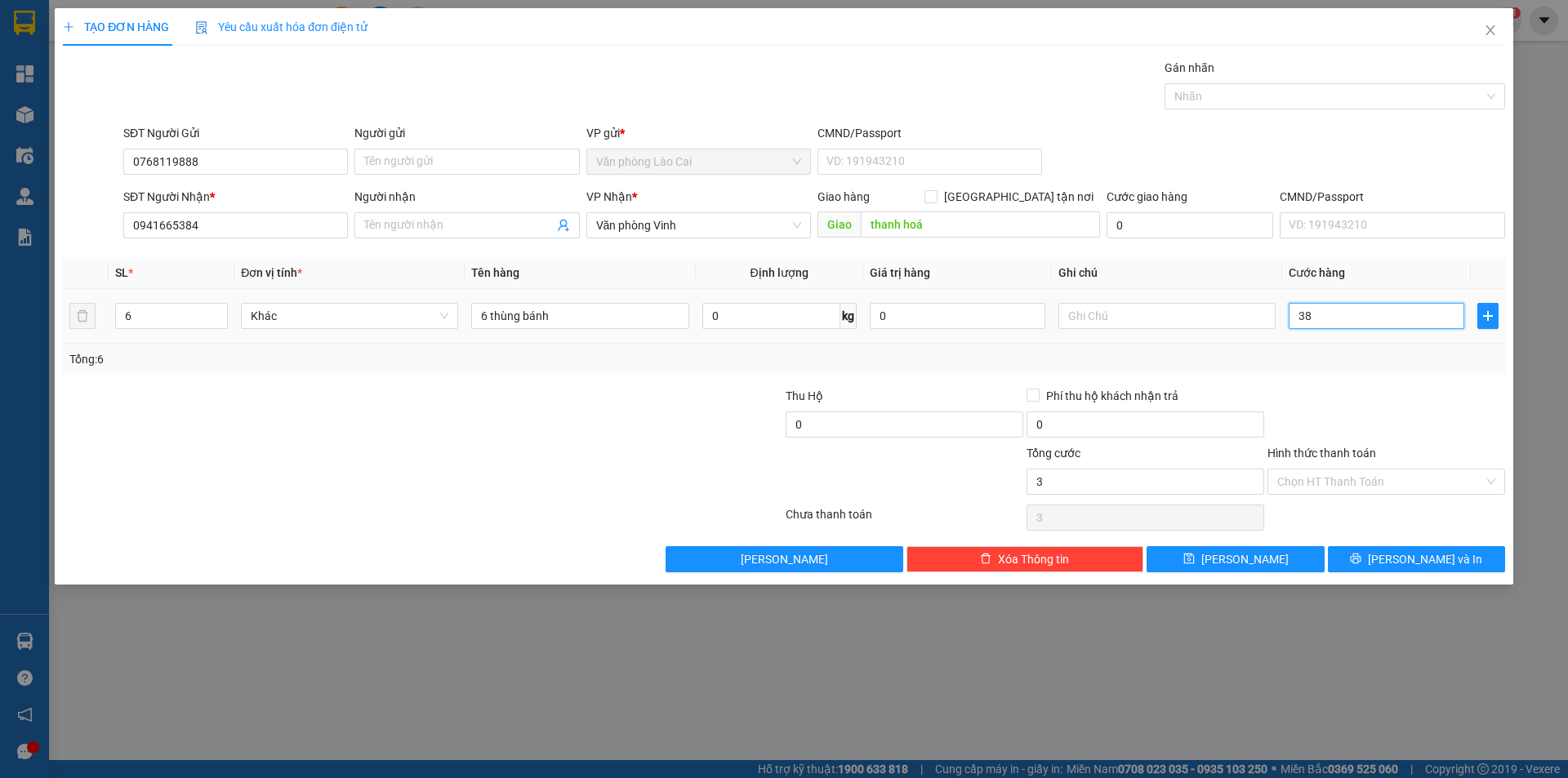
type input "38"
type input "380"
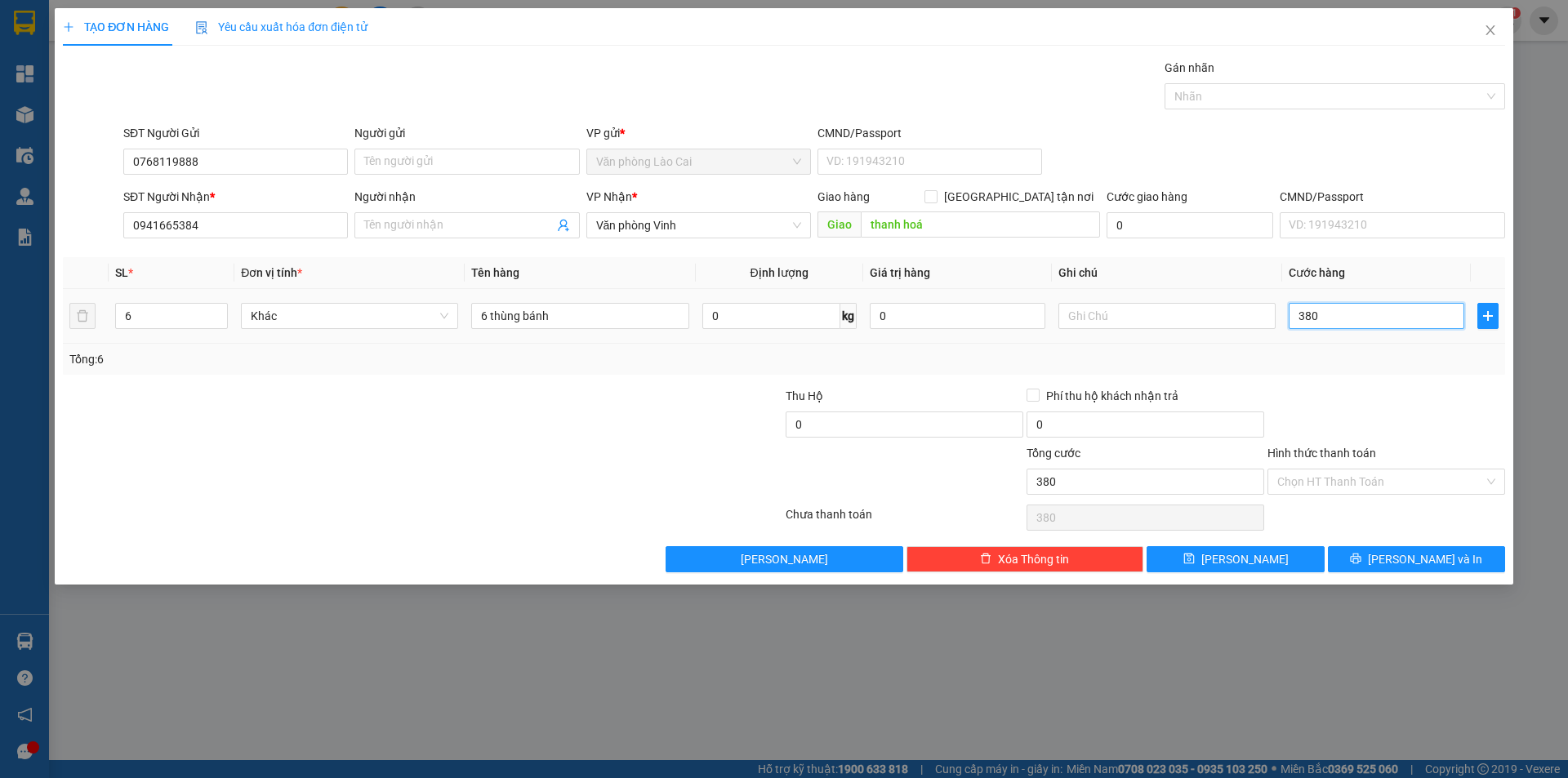
type input "3.800"
type input "38.000"
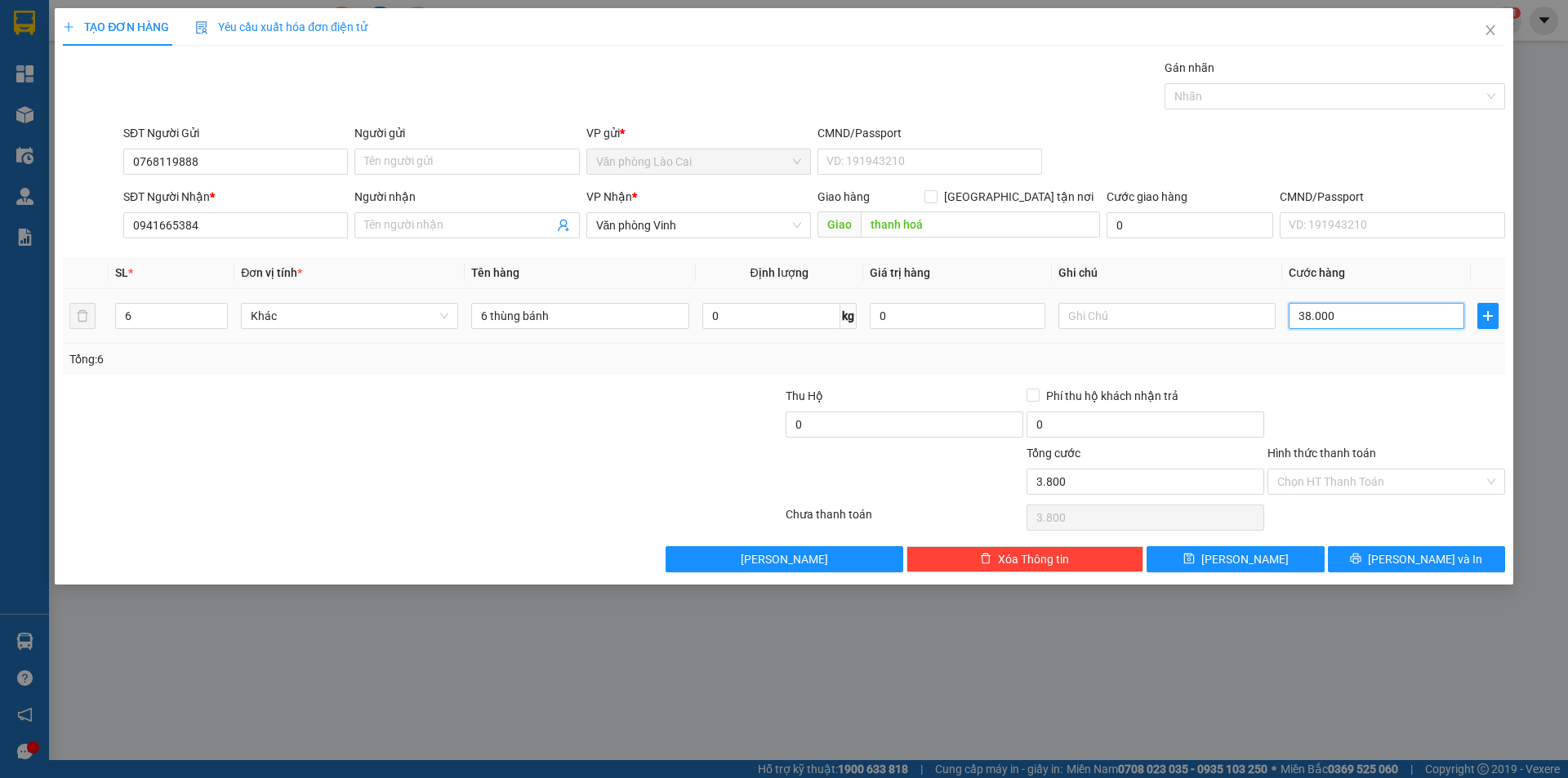
type input "38.000"
type input "380.000"
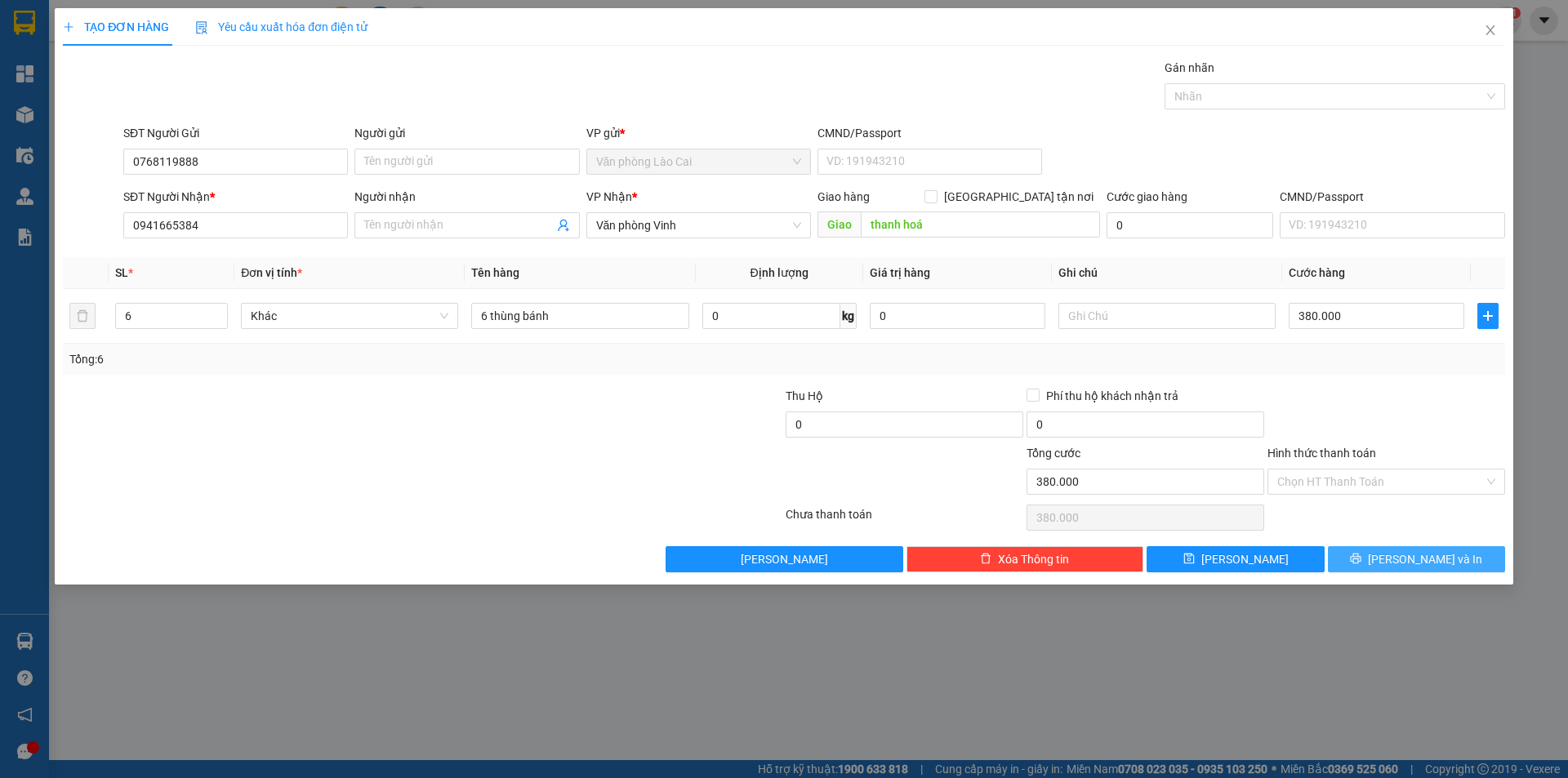
click at [1380, 554] on button "[PERSON_NAME] và In" at bounding box center [1416, 559] width 178 height 26
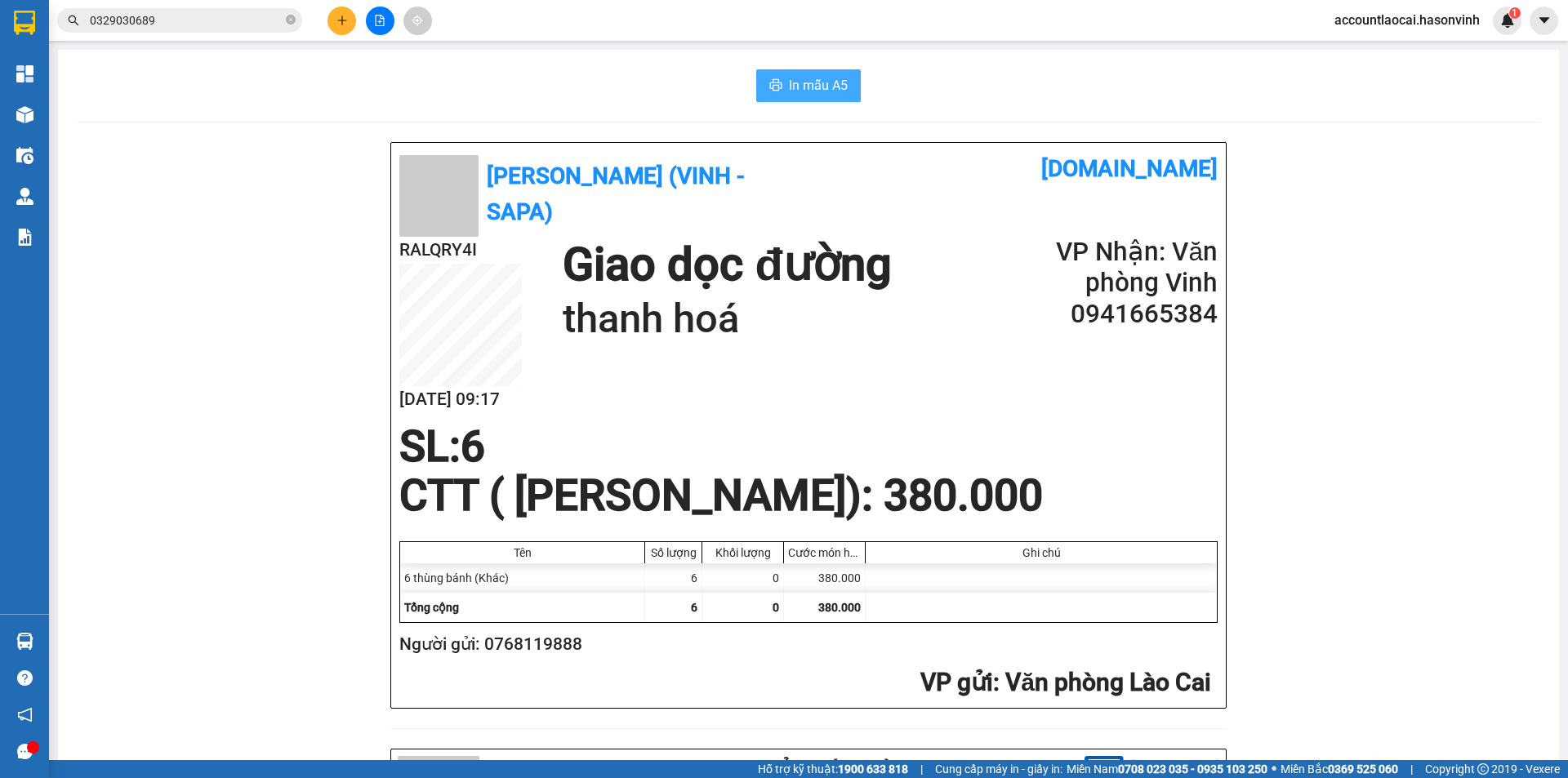
click at [805, 85] on span "In mẫu A5" at bounding box center [818, 86] width 59 height 20
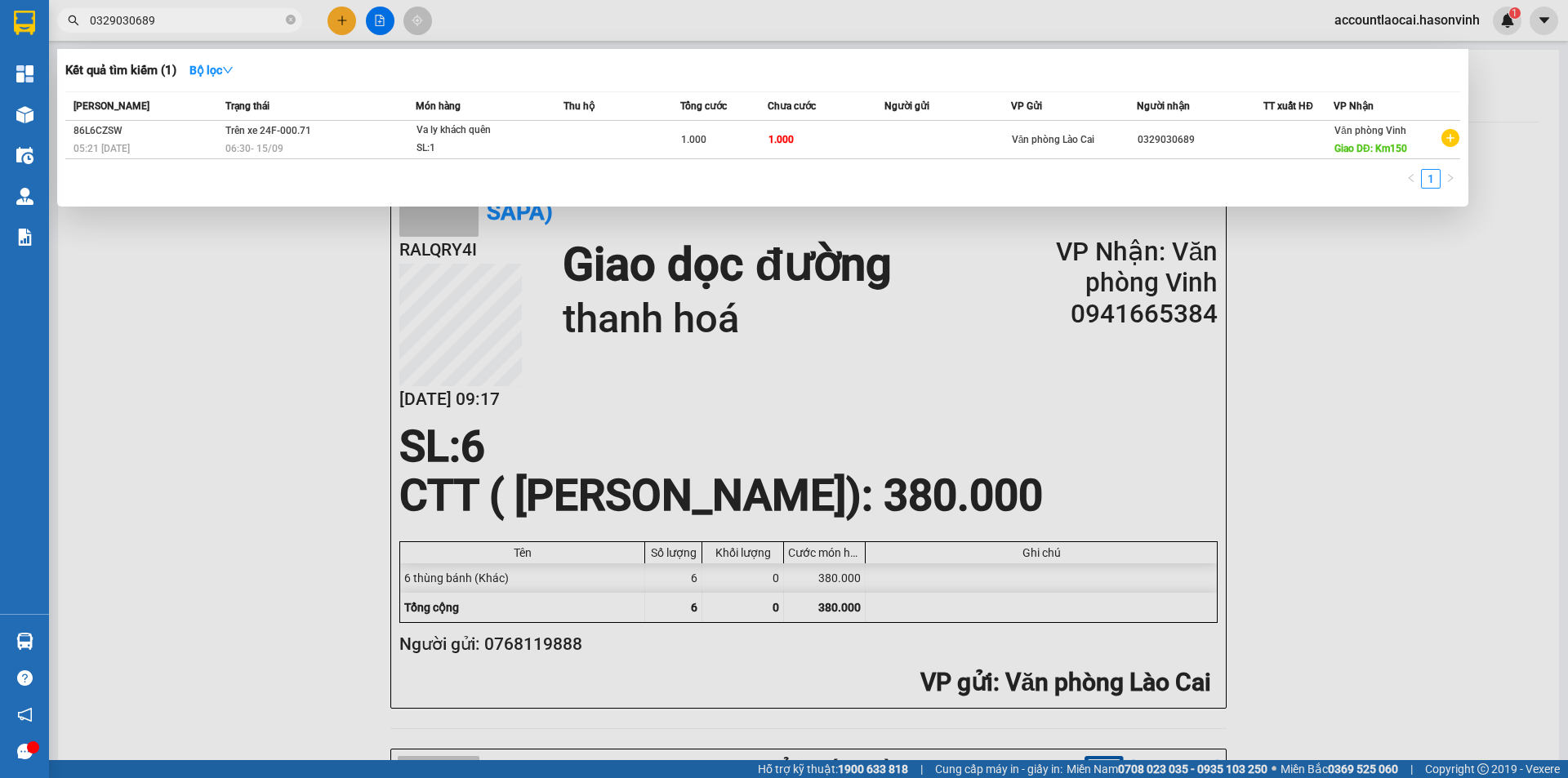
drag, startPoint x: 215, startPoint y: 18, endPoint x: 0, endPoint y: 63, distance: 219.7
click at [0, 63] on section "Kết quả tìm kiếm ( 1 ) Bộ lọc Mã ĐH Trạng thái Món hàng Thu hộ Tổng cước Chưa c…" at bounding box center [784, 389] width 1568 height 778
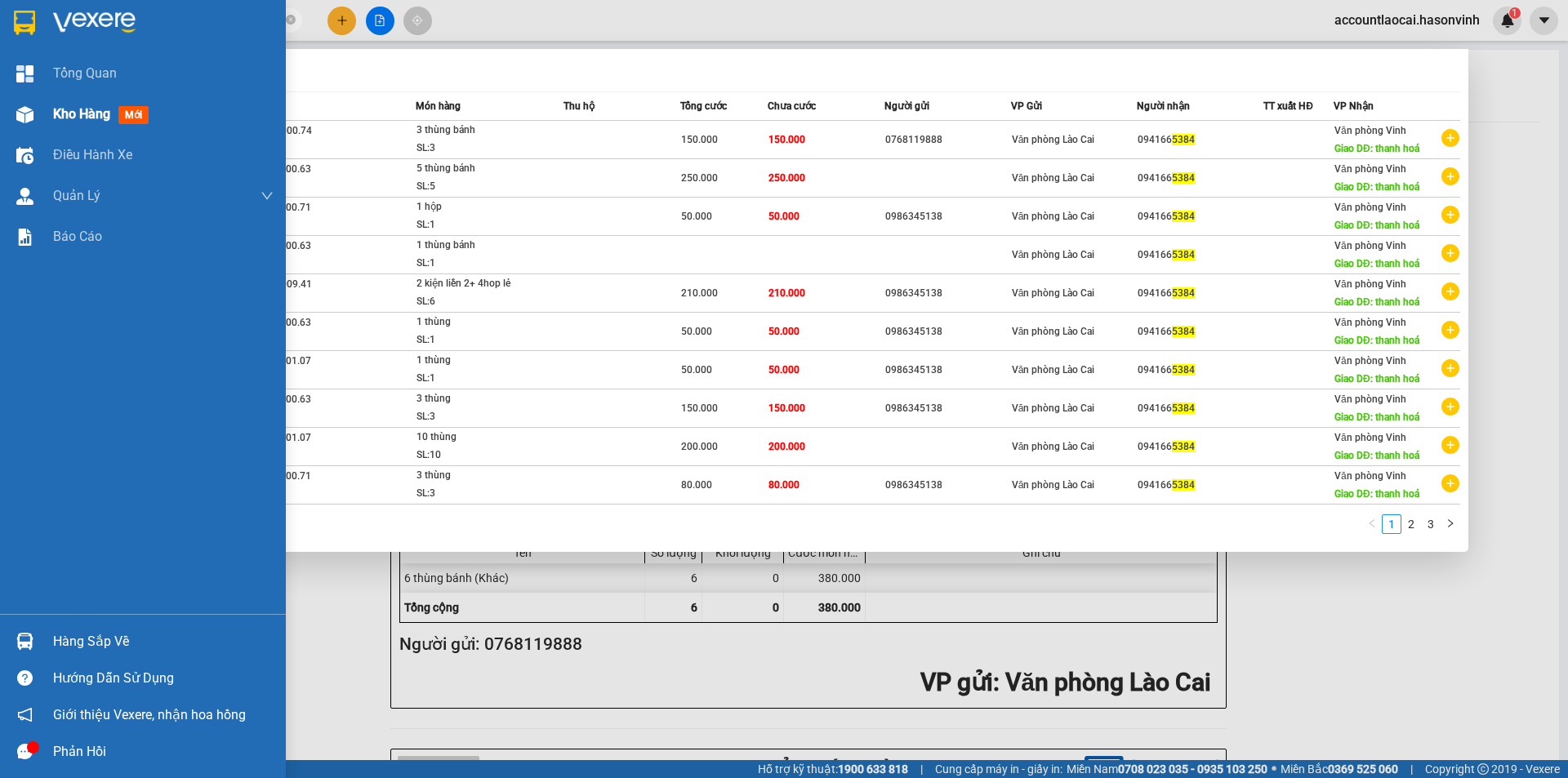
type input "5384"
click at [92, 110] on span "Kho hàng" at bounding box center [82, 113] width 57 height 16
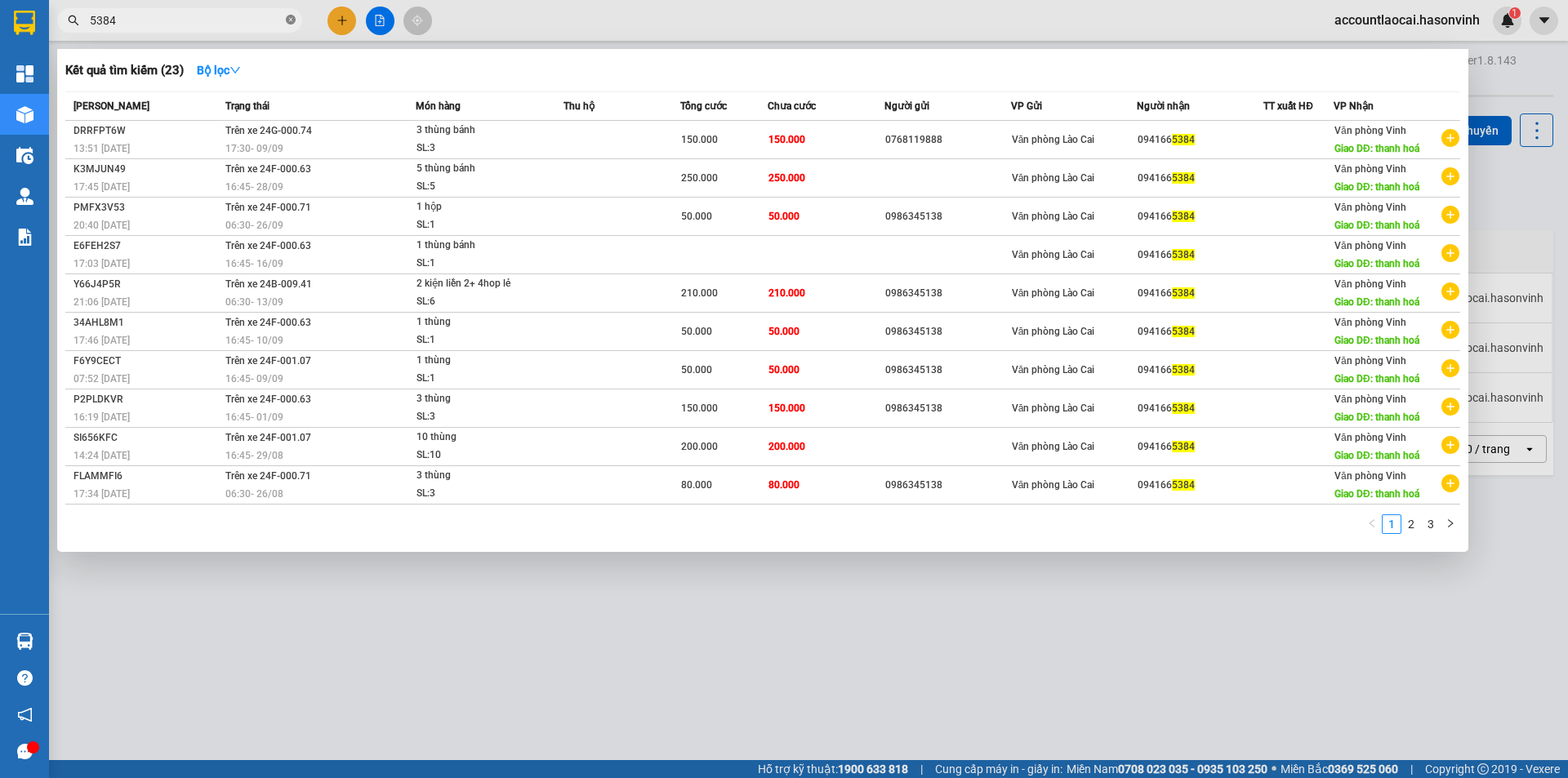
click at [288, 20] on icon "close-circle" at bounding box center [291, 19] width 10 height 10
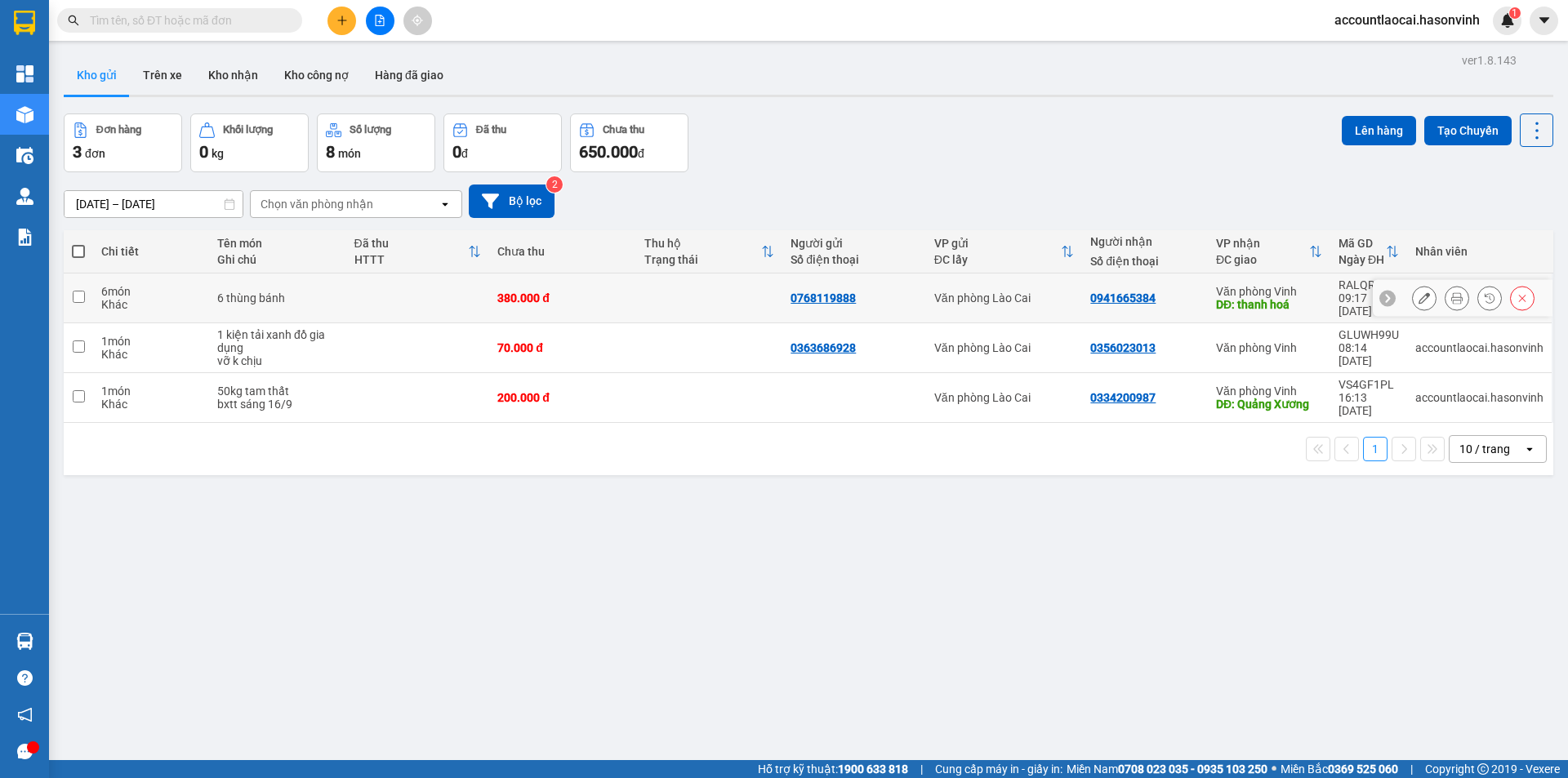
click at [1417, 285] on button at bounding box center [1424, 298] width 23 height 29
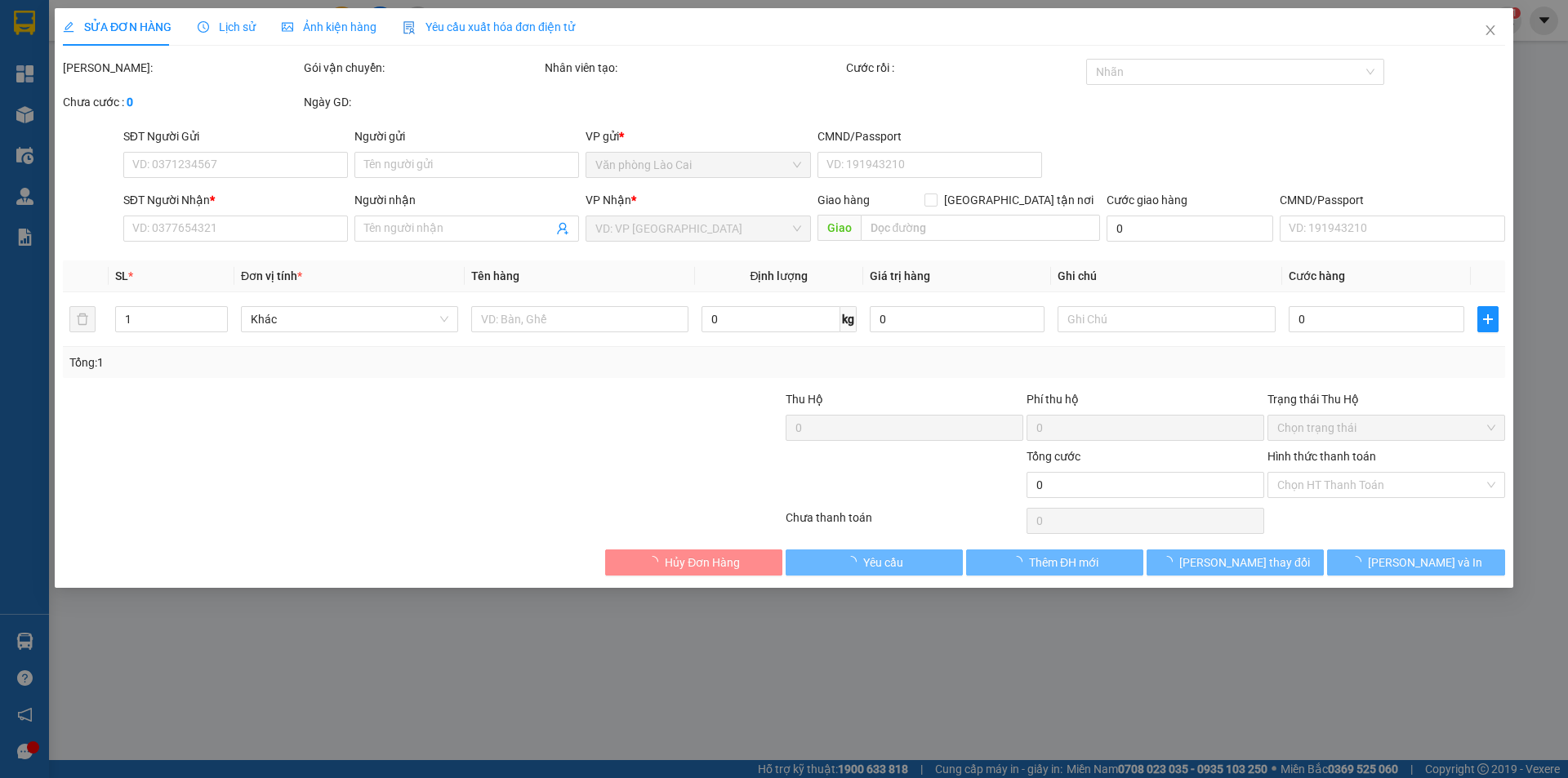
type input "0768119888"
type input "0941665384"
type input "thanh hoá"
type input "380.000"
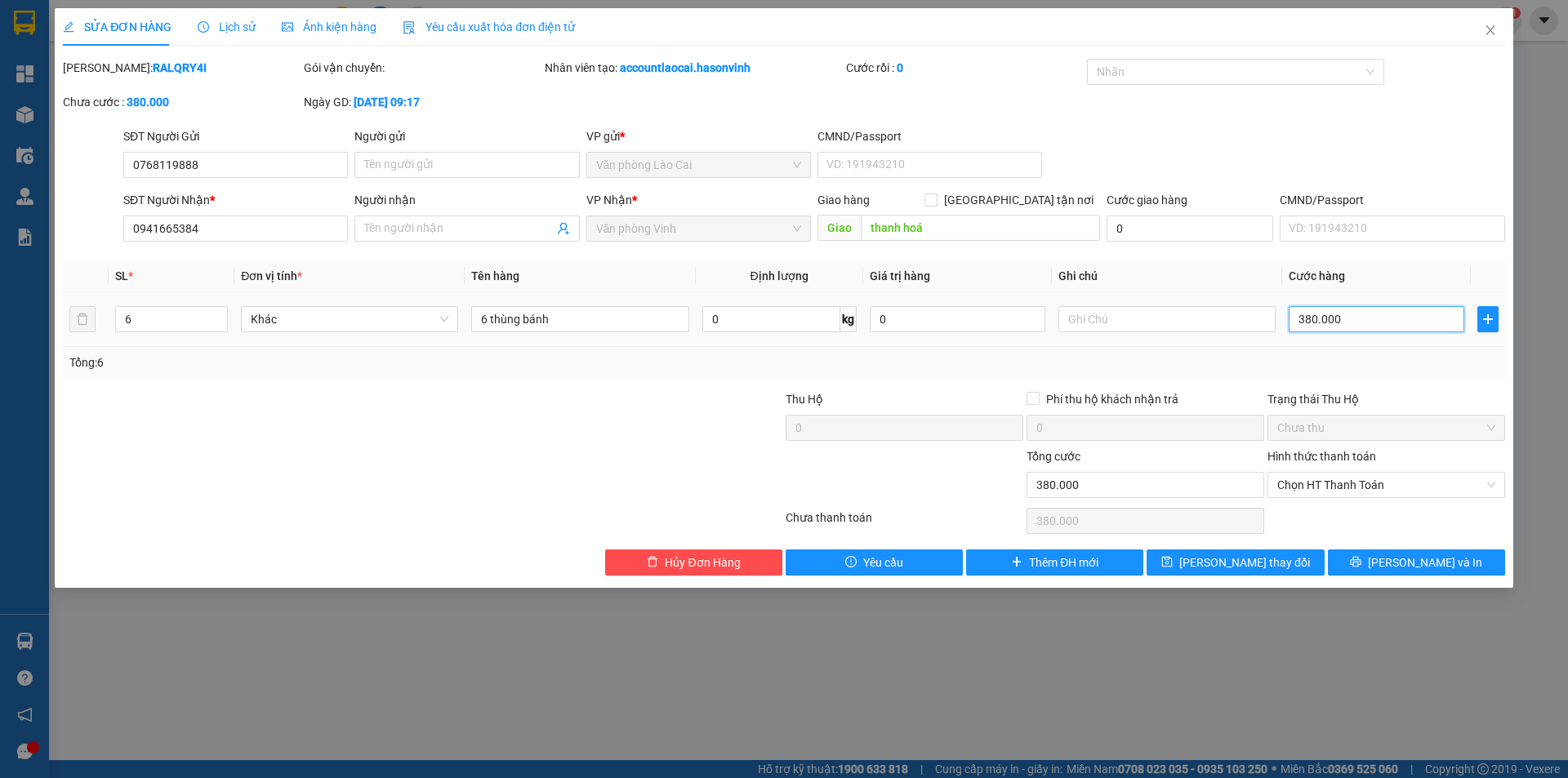
click at [1385, 315] on input "380.000" at bounding box center [1376, 319] width 176 height 26
click at [1402, 562] on span "[PERSON_NAME] và In" at bounding box center [1424, 563] width 114 height 18
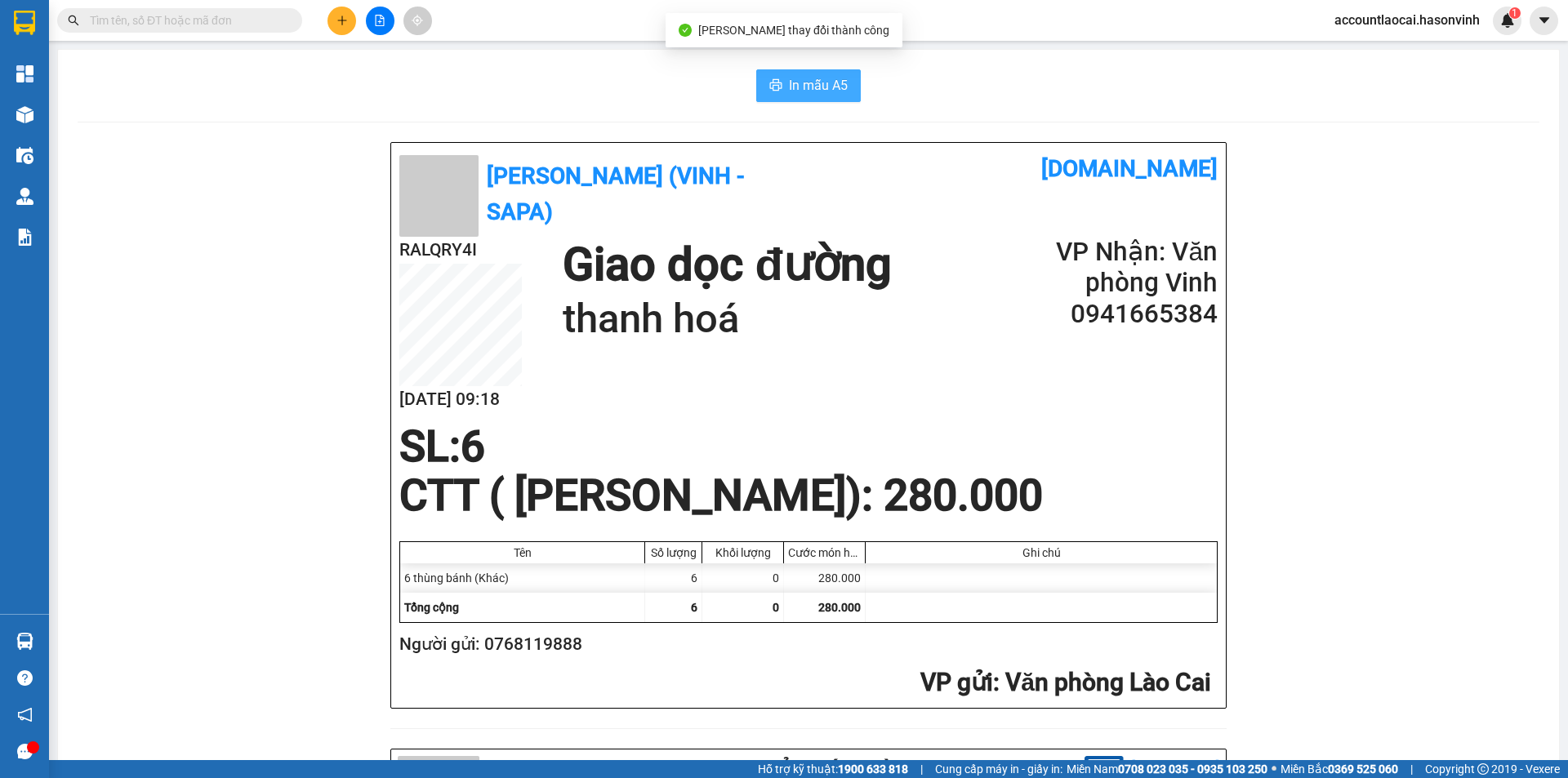
click at [793, 76] on span "In mẫu A5" at bounding box center [818, 86] width 59 height 20
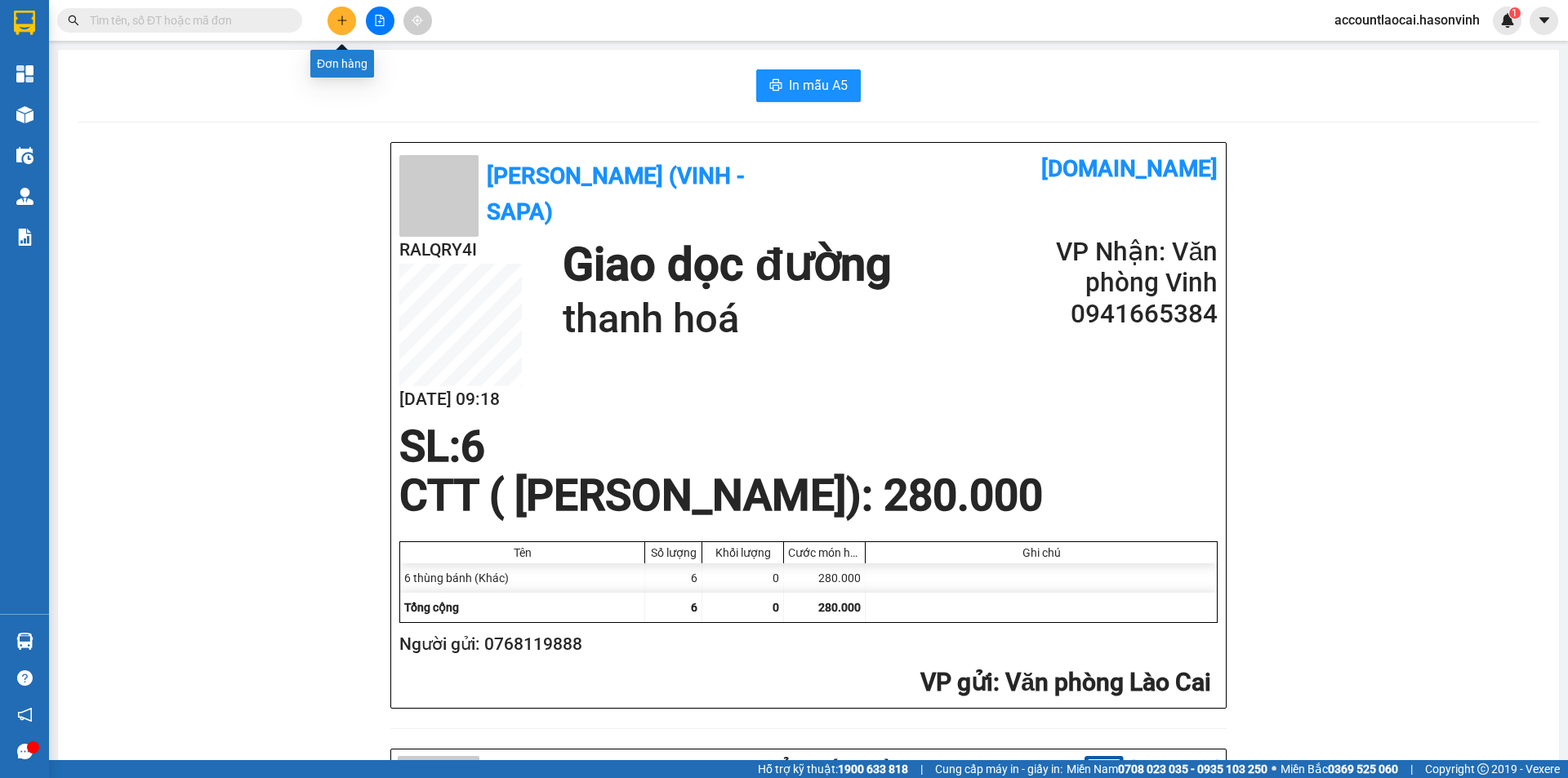
click at [344, 20] on icon "plus" at bounding box center [341, 19] width 9 height 1
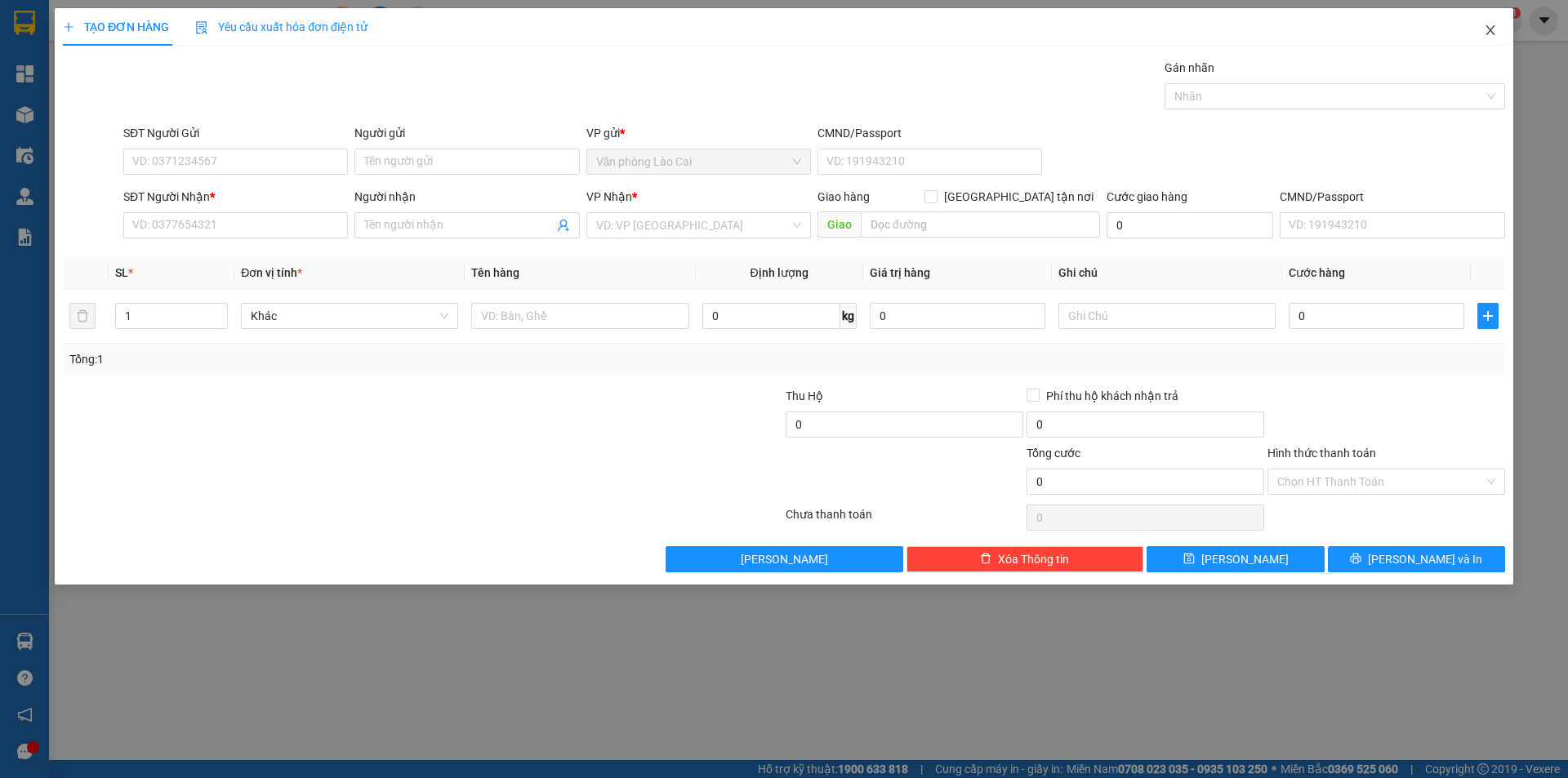
click at [1493, 30] on icon "close" at bounding box center [1490, 30] width 13 height 13
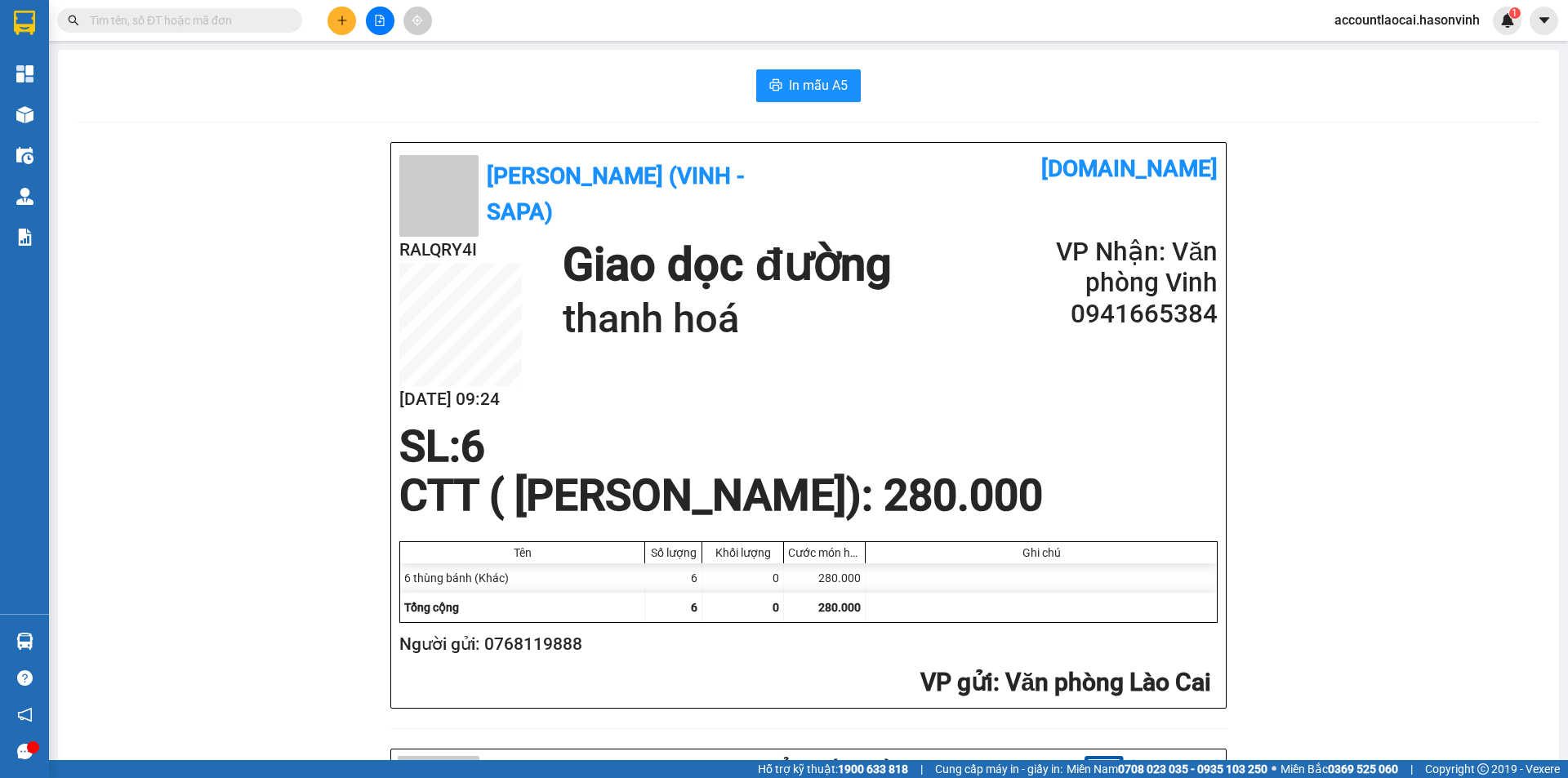
click at [386, 19] on button at bounding box center [379, 20] width 29 height 29
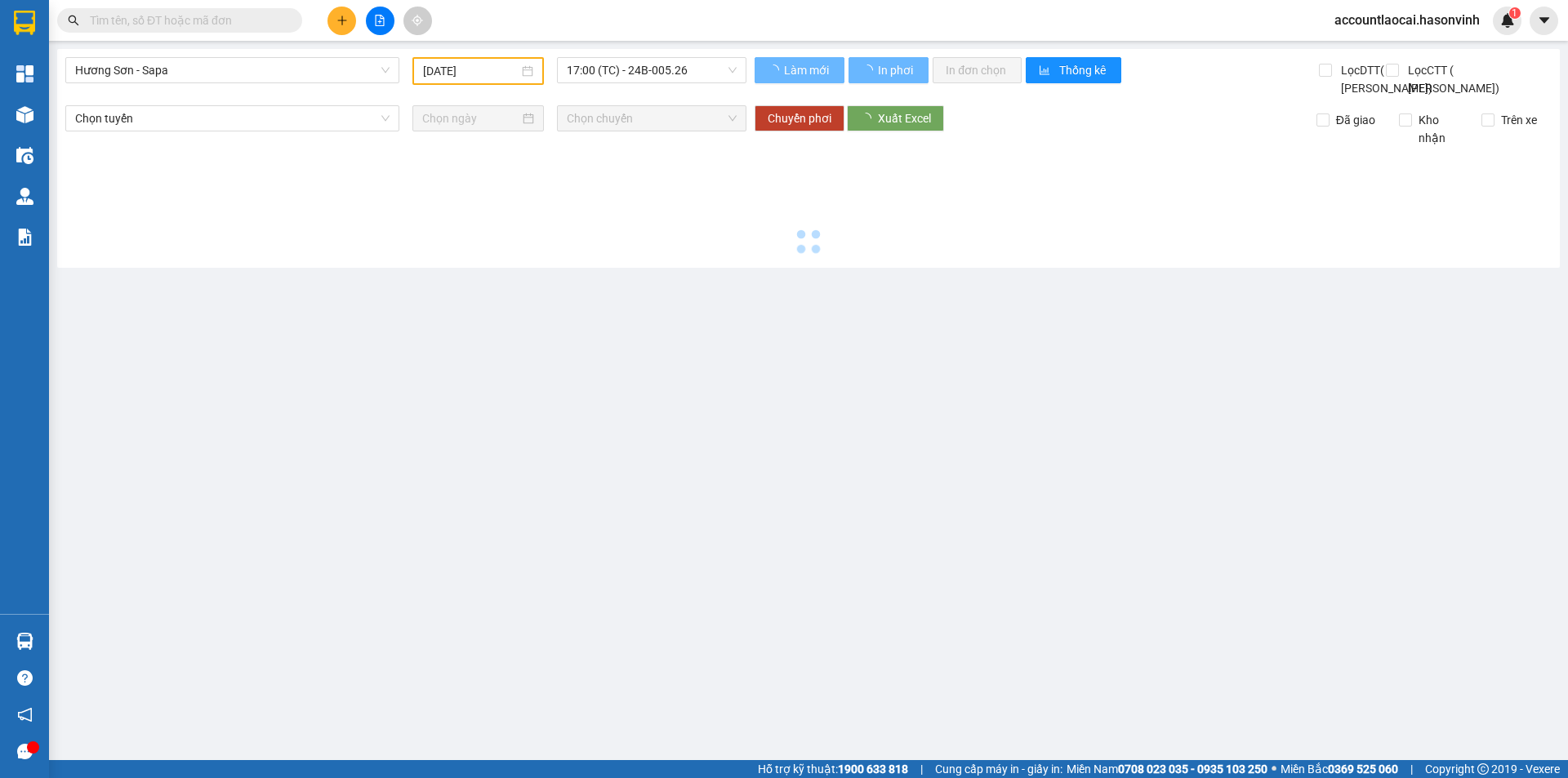
type input "[DATE]"
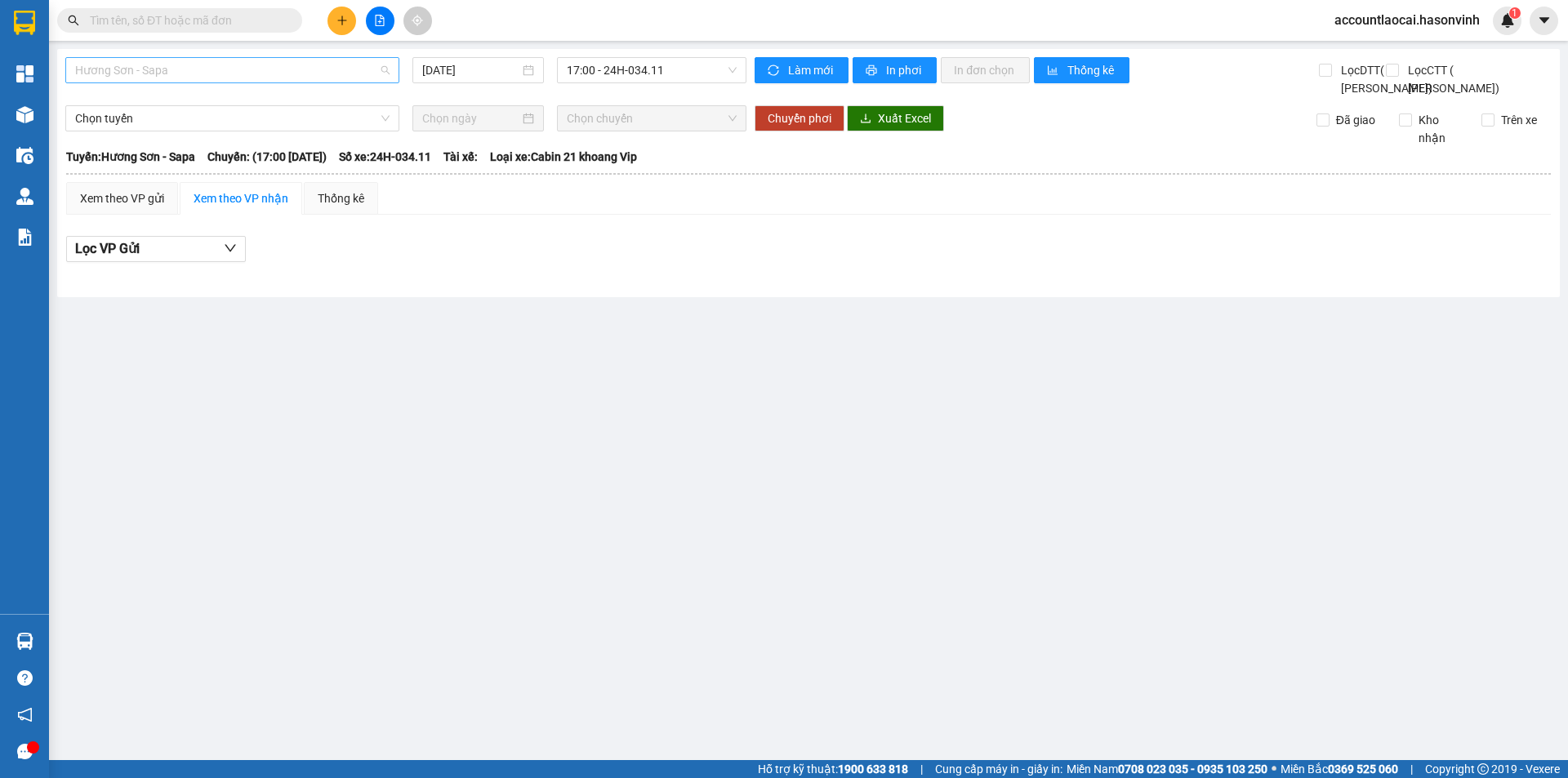
click at [276, 61] on span "Hương Sơn - Sapa" at bounding box center [233, 70] width 315 height 25
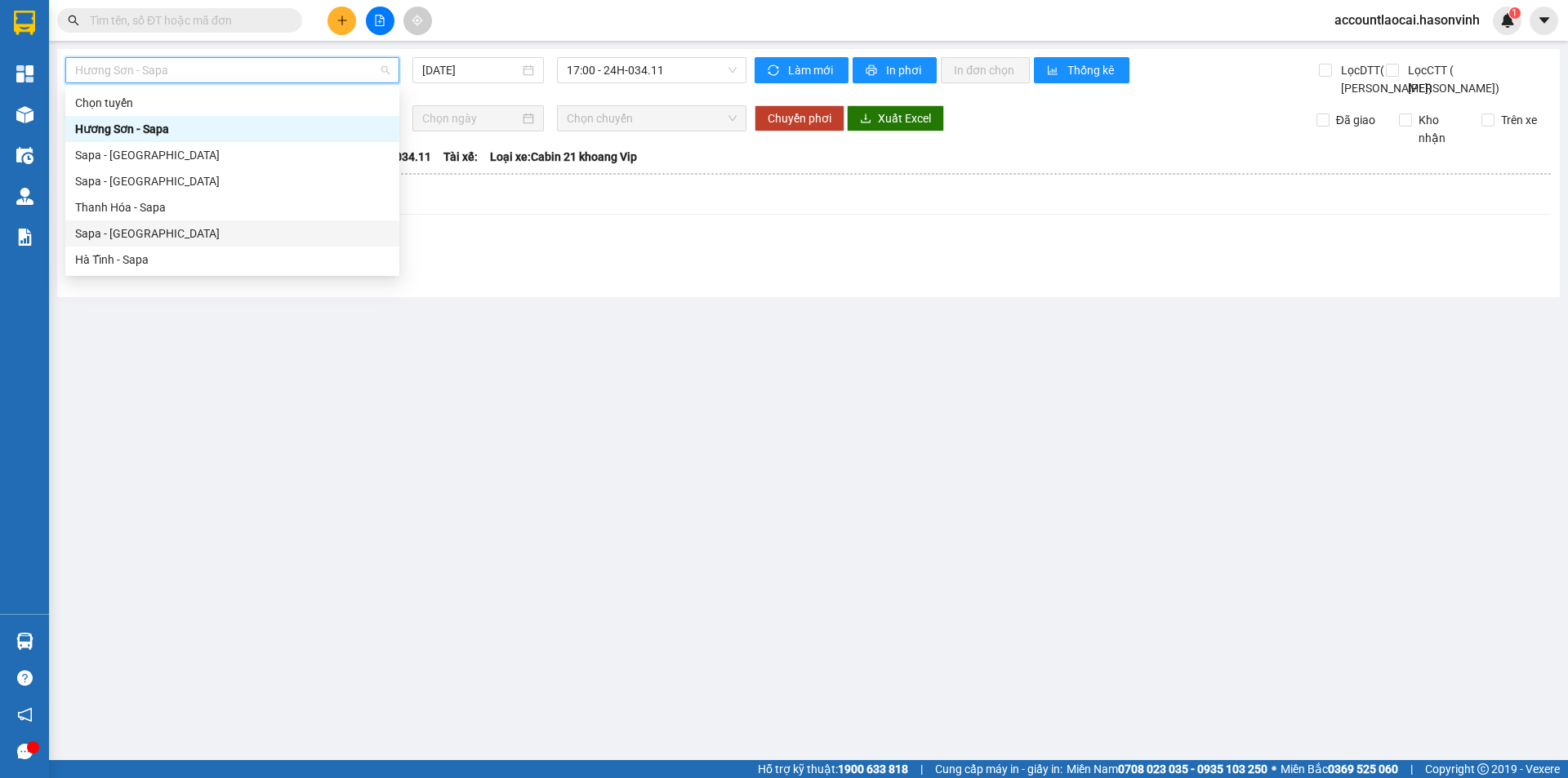
click at [134, 230] on div "Sapa - [GEOGRAPHIC_DATA]" at bounding box center [233, 234] width 315 height 18
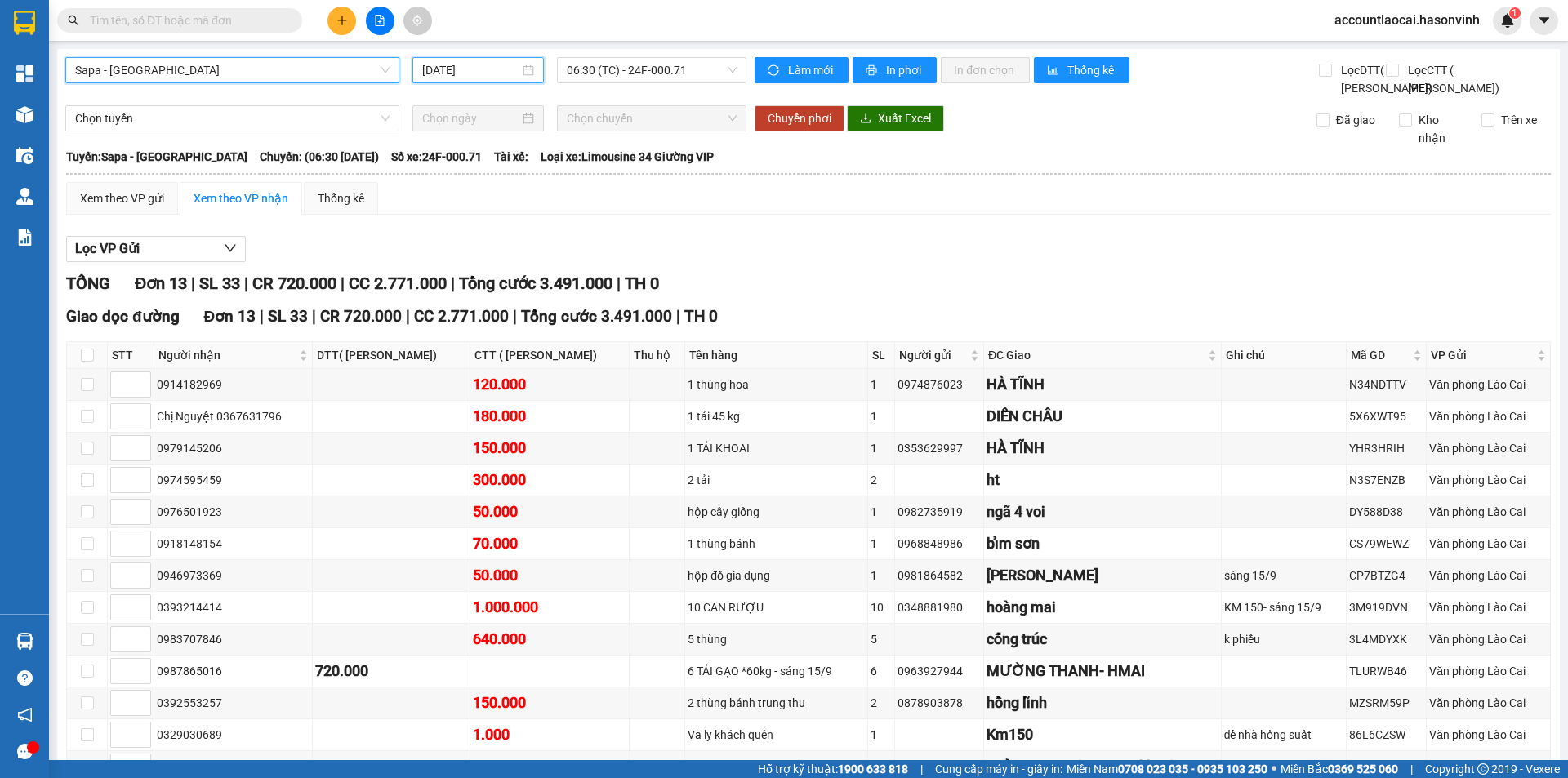
click at [489, 71] on input "[DATE]" at bounding box center [471, 71] width 98 height 18
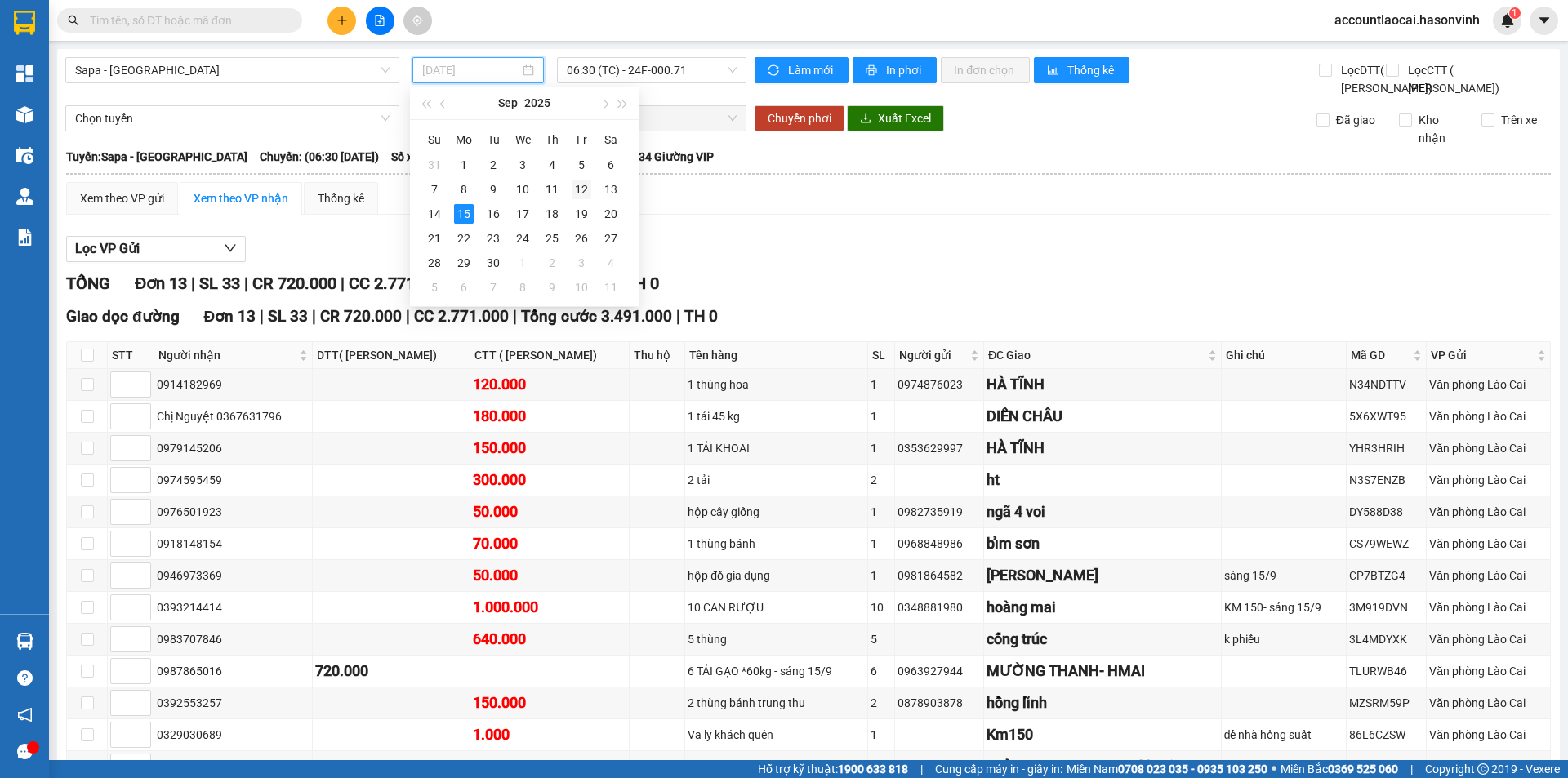
click at [582, 190] on div "12" at bounding box center [581, 189] width 19 height 19
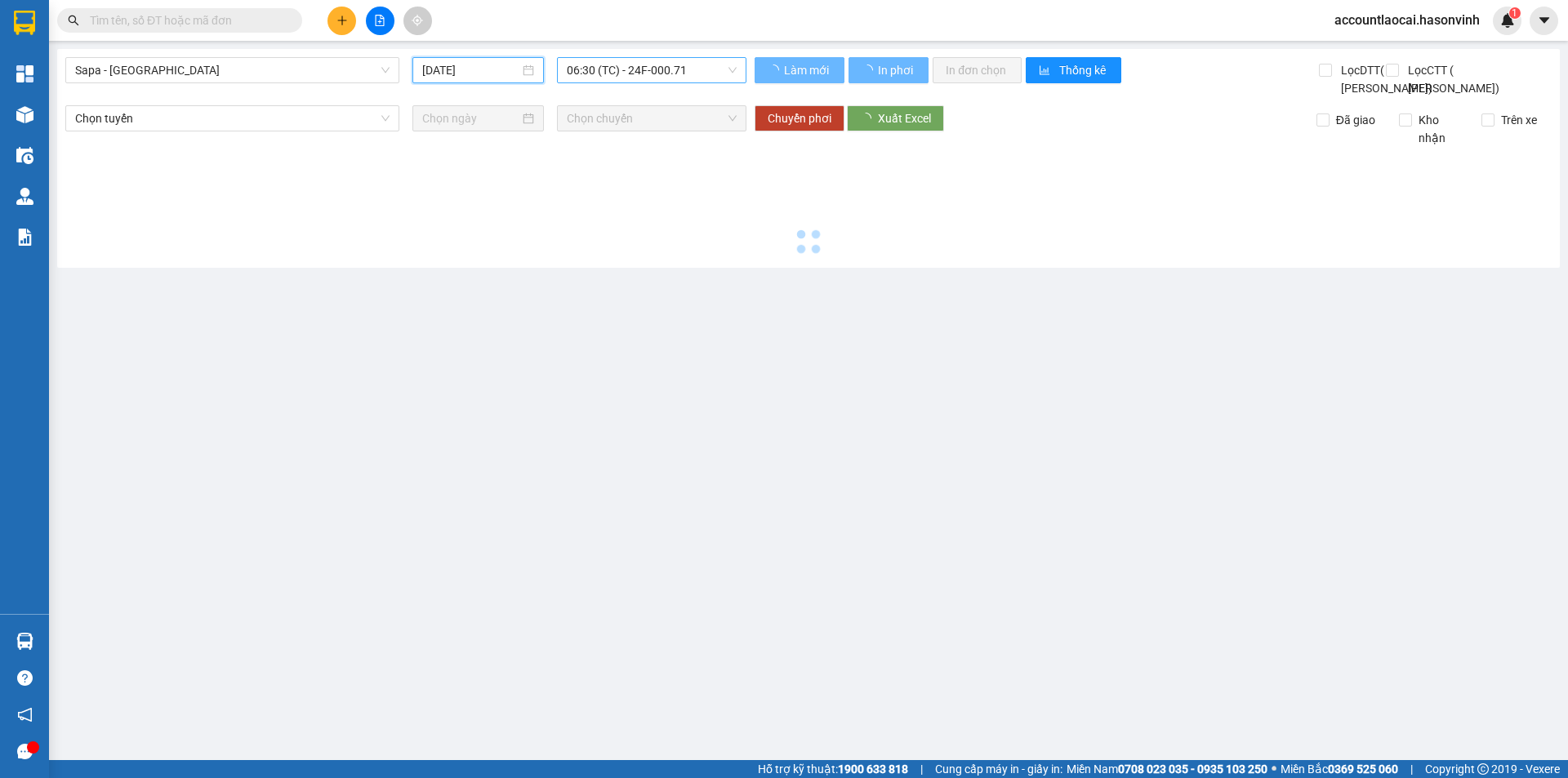
type input "[DATE]"
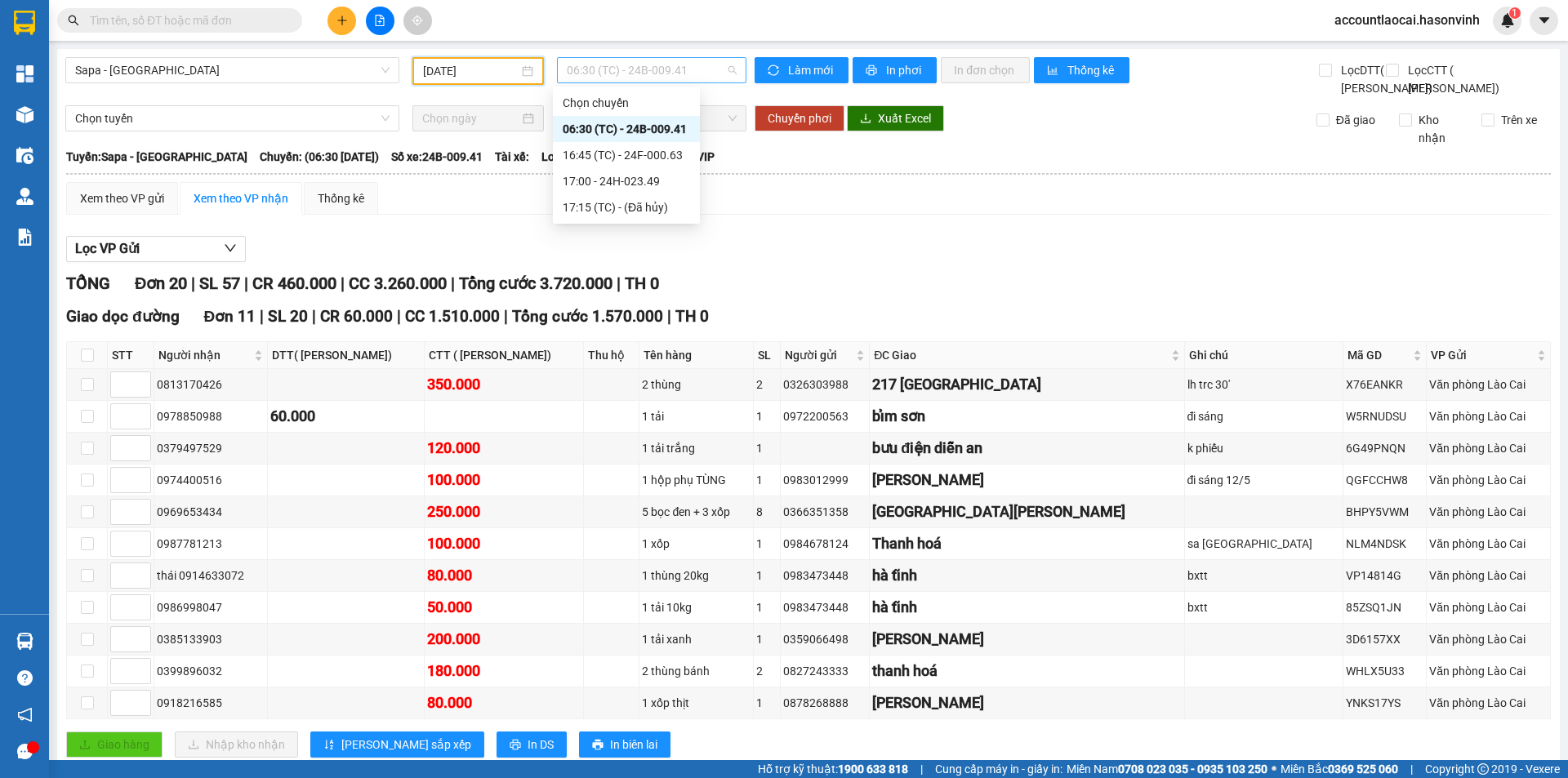
click at [615, 74] on span "06:30 (TC) - 24B-009.41" at bounding box center [651, 70] width 170 height 25
click at [611, 184] on div "17:00 - 24H-023.49" at bounding box center [626, 181] width 127 height 18
